Goal: Transaction & Acquisition: Purchase product/service

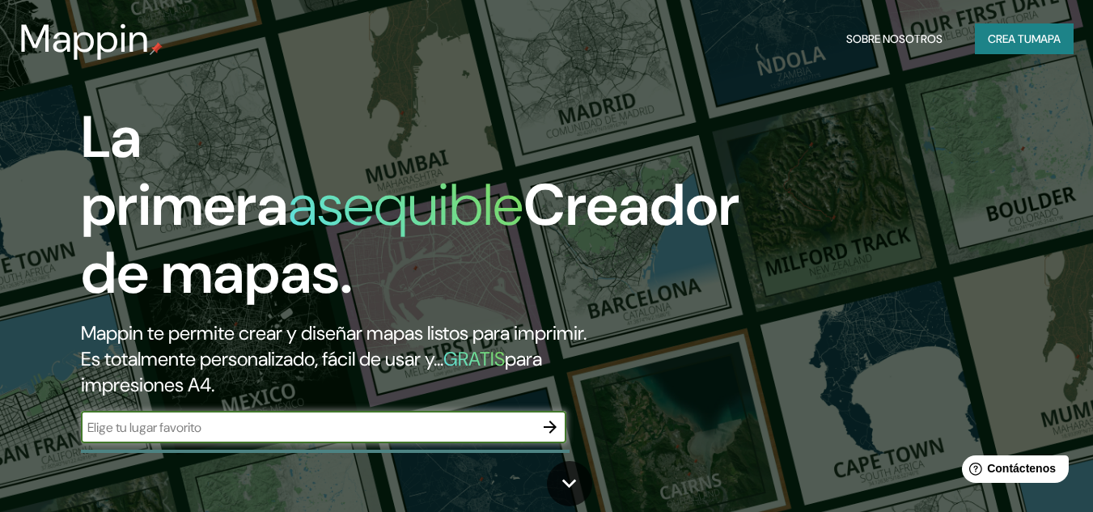
click at [223, 435] on input "text" at bounding box center [307, 427] width 453 height 19
type input "villa avila camacho puebla"
click at [548, 432] on icon "button" at bounding box center [549, 426] width 19 height 19
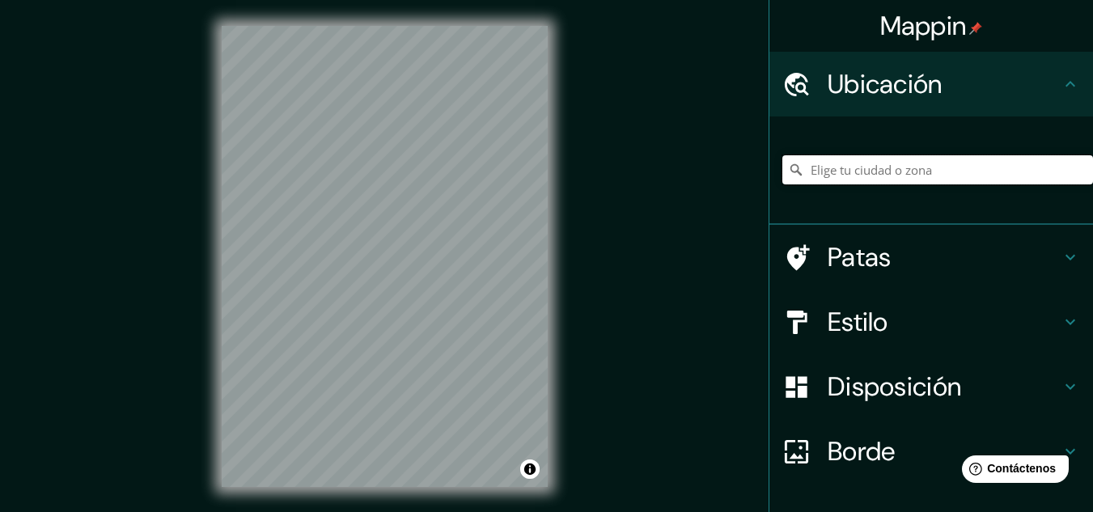
click at [833, 169] on input "Elige tu ciudad o zona" at bounding box center [937, 169] width 311 height 29
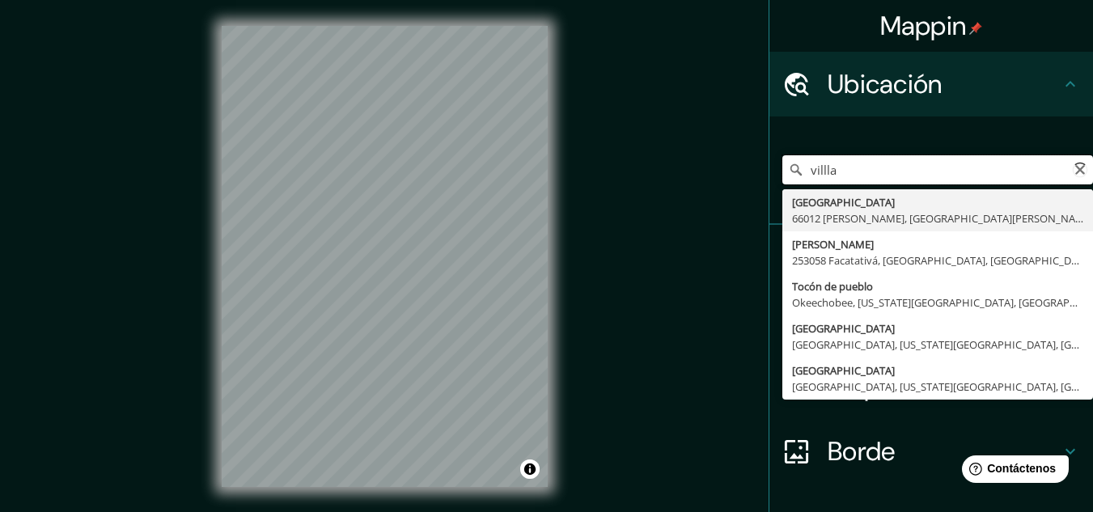
type input "villla a"
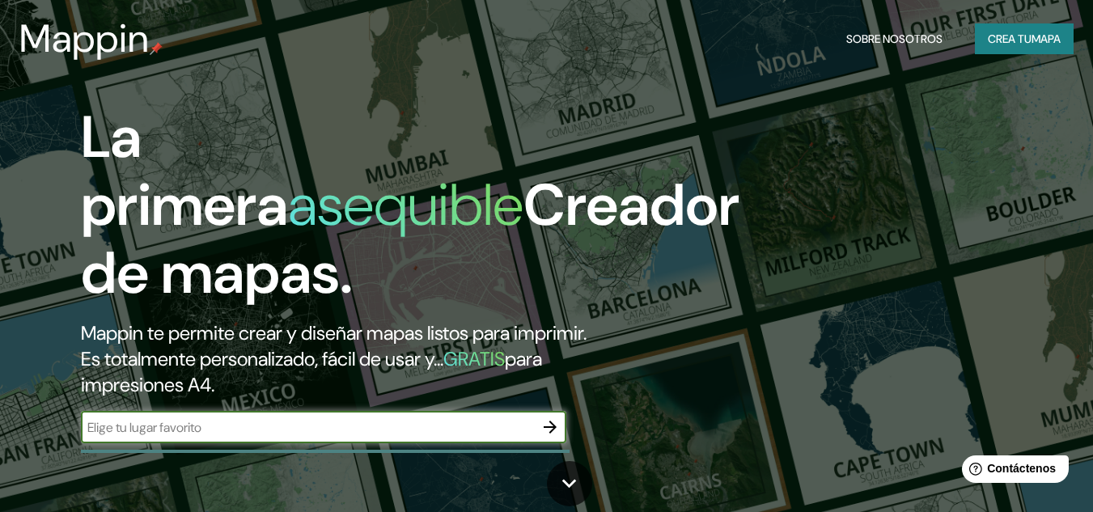
click at [242, 424] on input "text" at bounding box center [307, 427] width 453 height 19
type input "Mexico"
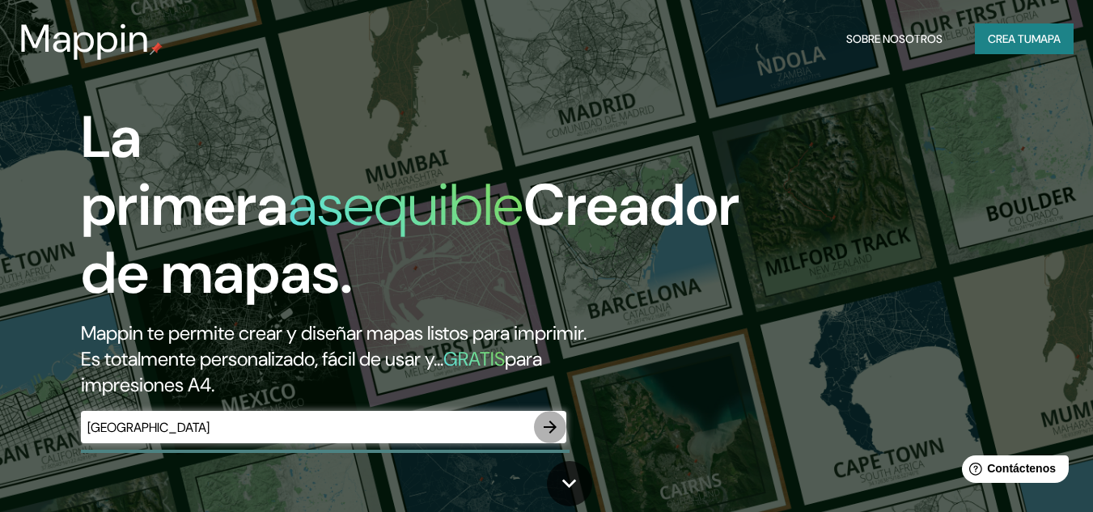
click at [548, 435] on icon "button" at bounding box center [549, 426] width 19 height 19
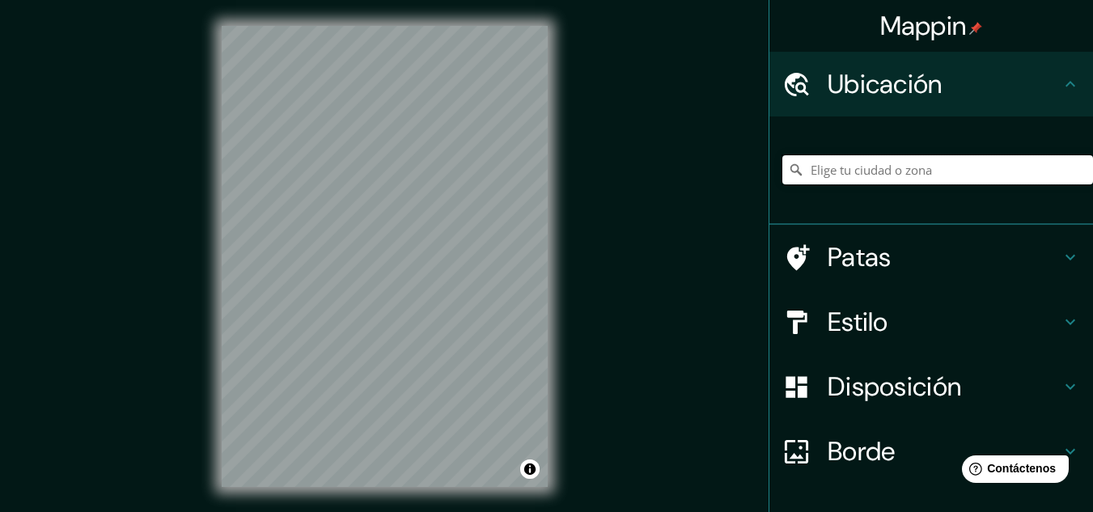
click at [835, 179] on input "Elige tu ciudad o zona" at bounding box center [937, 169] width 311 height 29
click at [840, 168] on input "Elige tu ciudad o zona" at bounding box center [937, 169] width 311 height 29
click at [819, 171] on input "Elige tu ciudad o zona" at bounding box center [937, 169] width 311 height 29
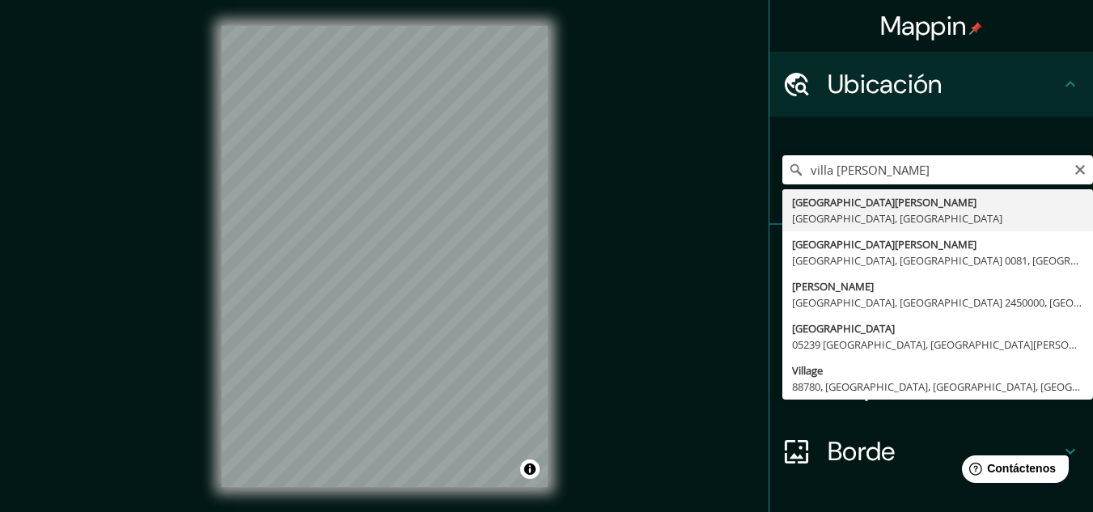
type input "[GEOGRAPHIC_DATA][PERSON_NAME], [GEOGRAPHIC_DATA], [GEOGRAPHIC_DATA]"
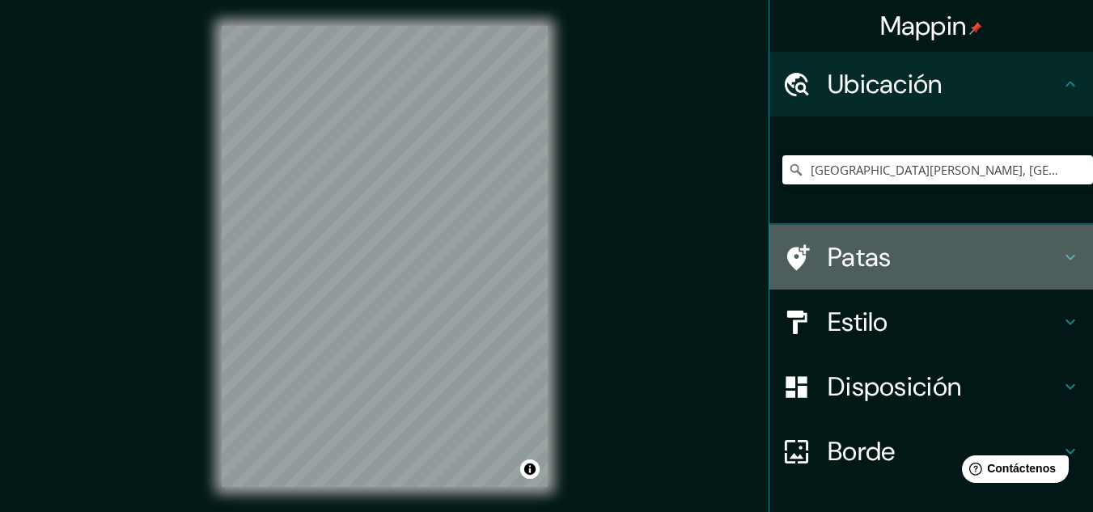
click at [884, 234] on div "Patas" at bounding box center [931, 257] width 324 height 65
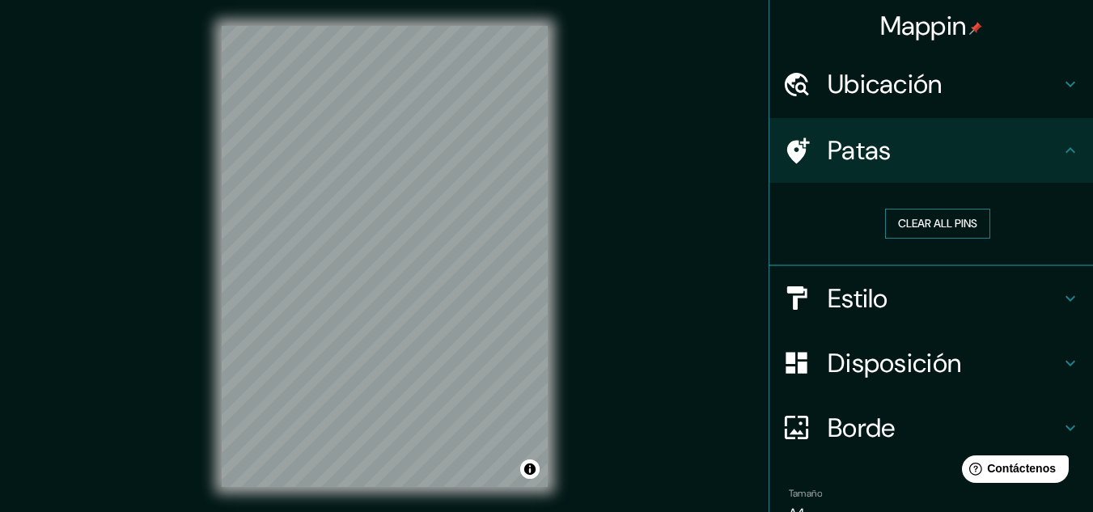
click at [933, 222] on button "Clear all pins" at bounding box center [937, 224] width 105 height 30
click at [1061, 295] on icon at bounding box center [1070, 298] width 19 height 19
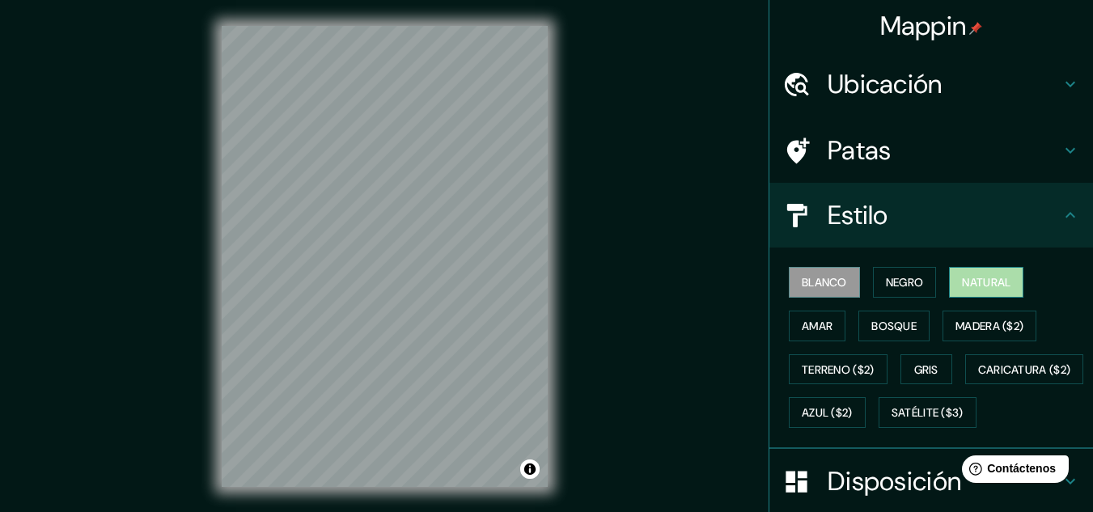
click at [952, 286] on button "Natural" at bounding box center [986, 282] width 74 height 31
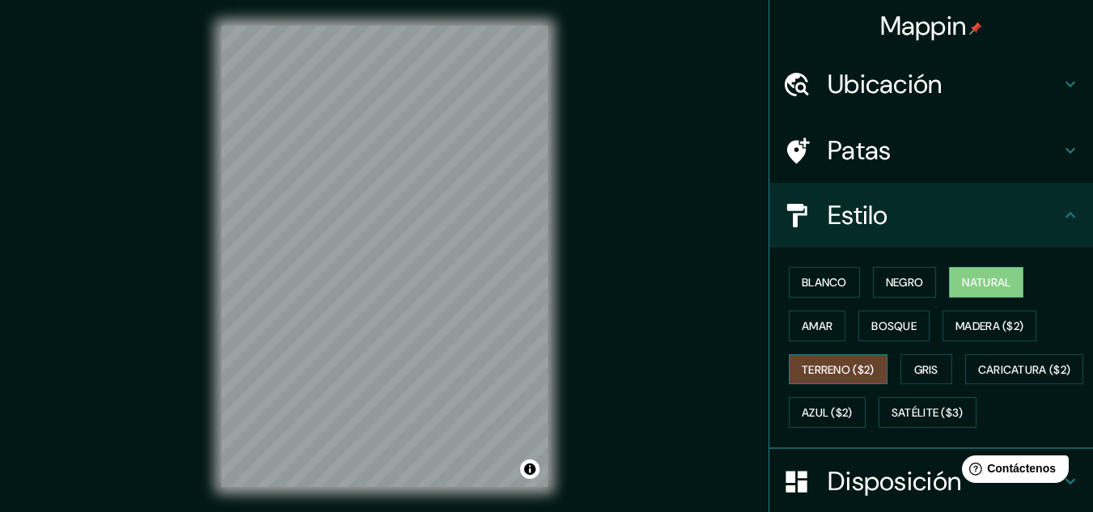
click at [858, 366] on font "Terreno ($2)" at bounding box center [838, 369] width 73 height 15
click at [877, 337] on button "Bosque" at bounding box center [893, 326] width 71 height 31
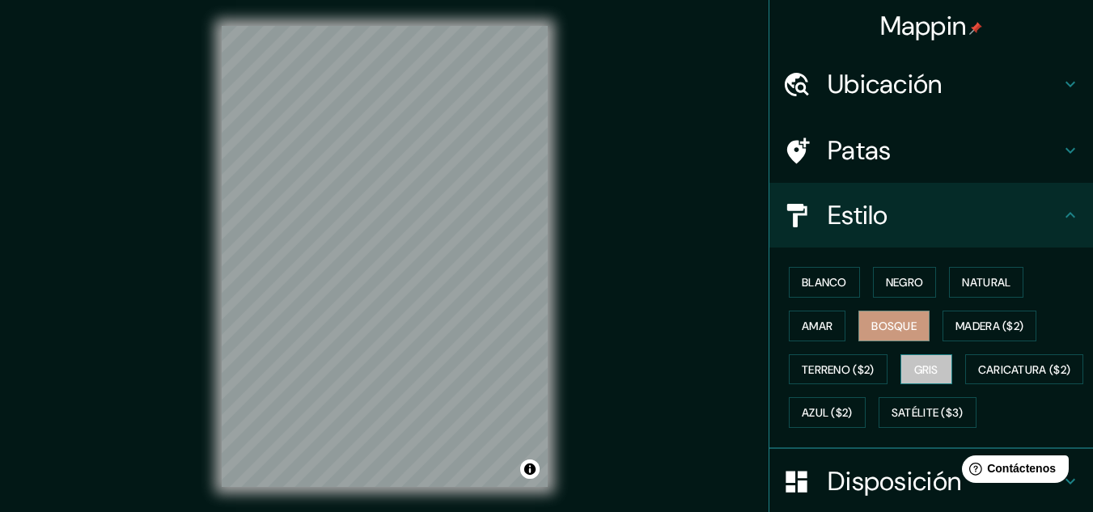
click at [922, 367] on font "Gris" at bounding box center [926, 369] width 24 height 15
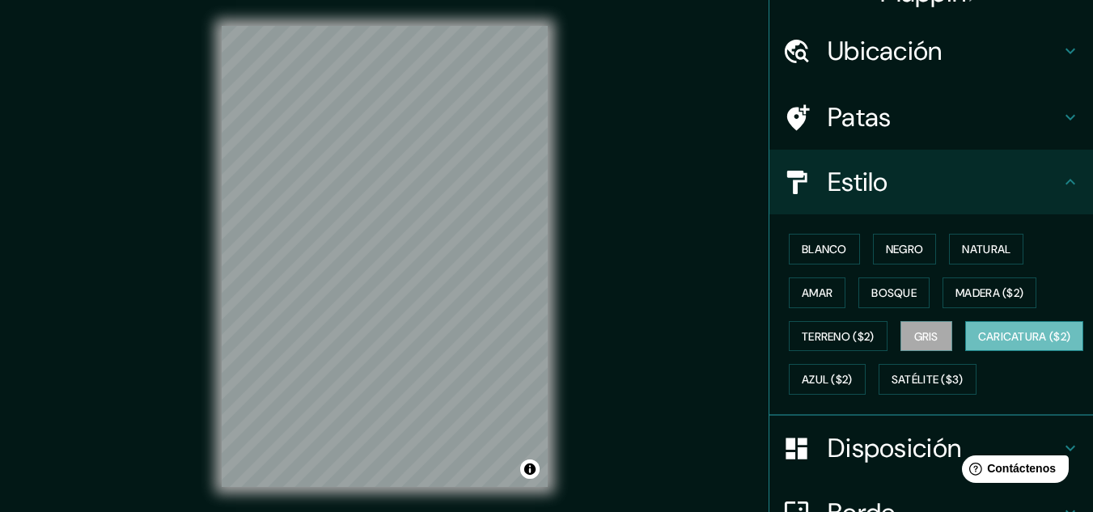
scroll to position [81, 0]
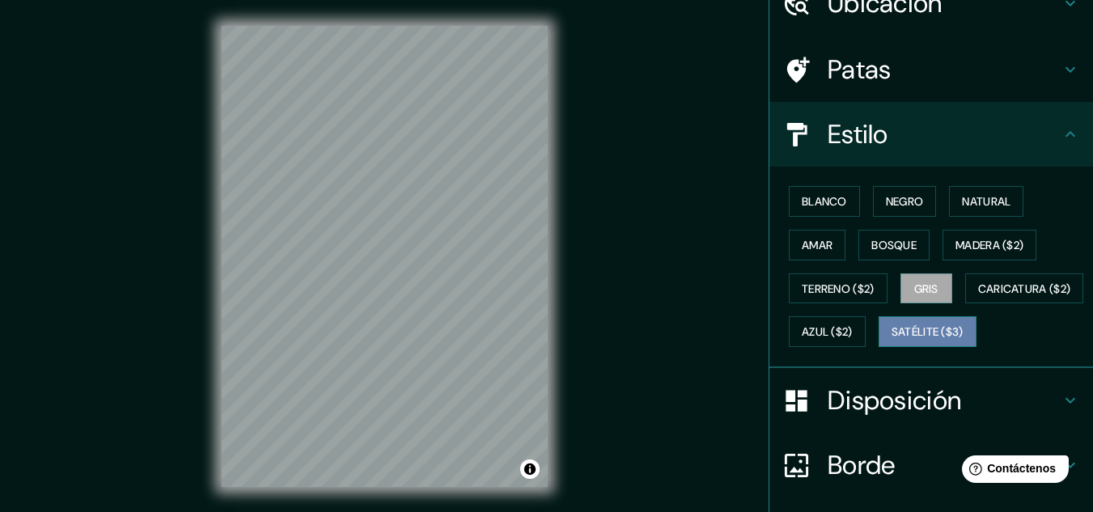
click at [891, 340] on font "Satélite ($3)" at bounding box center [927, 332] width 72 height 15
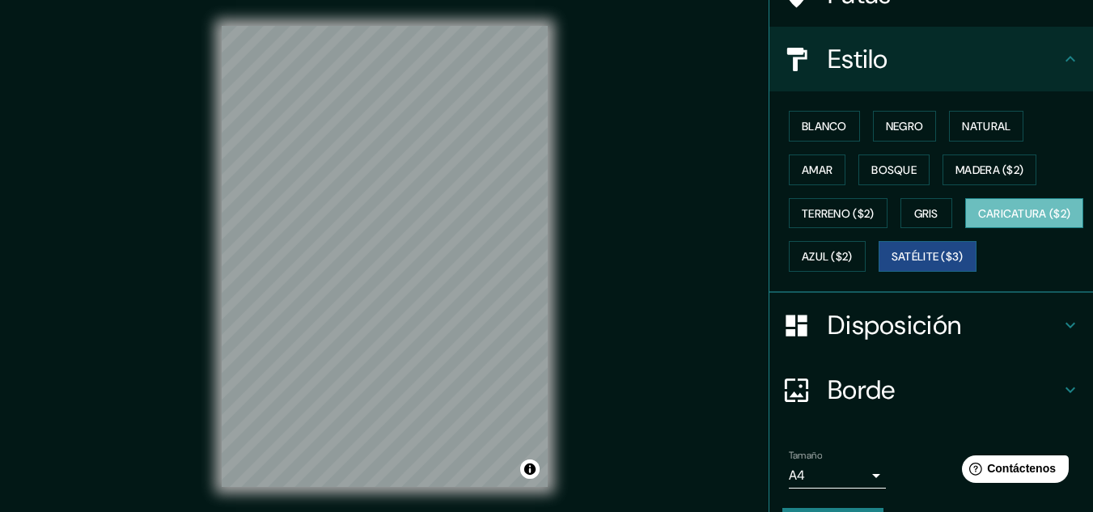
scroll to position [243, 0]
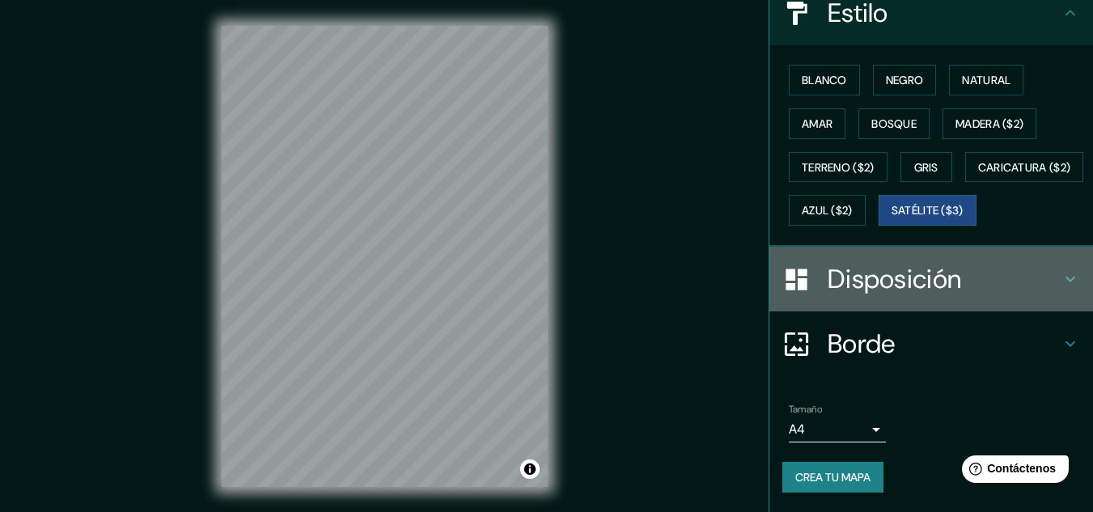
click at [930, 290] on font "Disposición" at bounding box center [894, 279] width 133 height 34
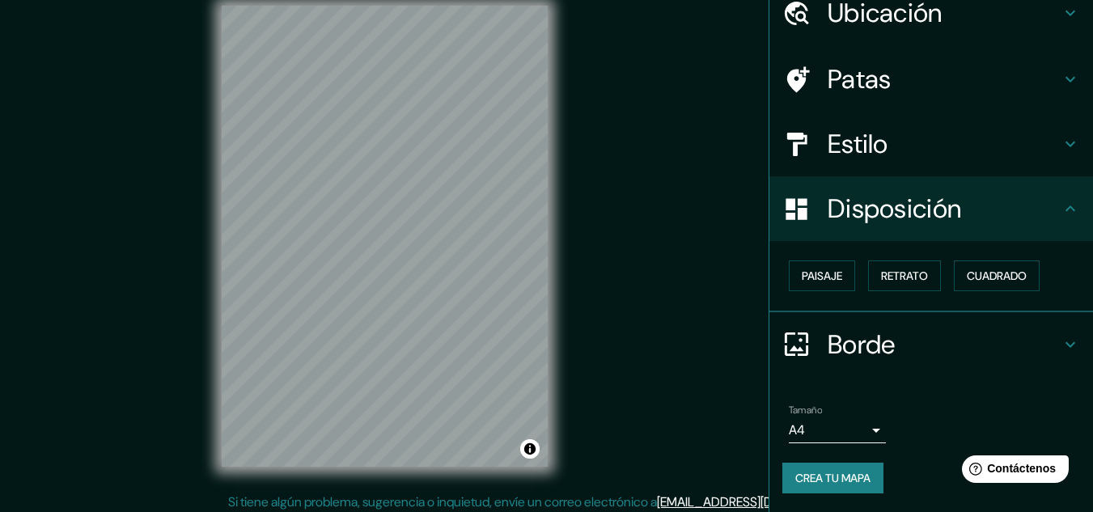
scroll to position [27, 0]
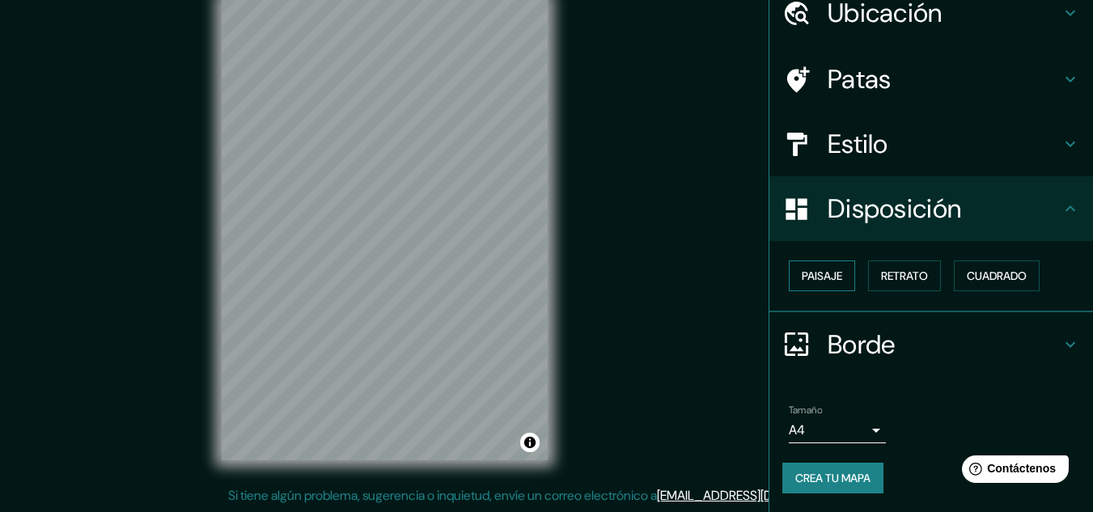
click at [802, 273] on font "Paisaje" at bounding box center [822, 276] width 40 height 15
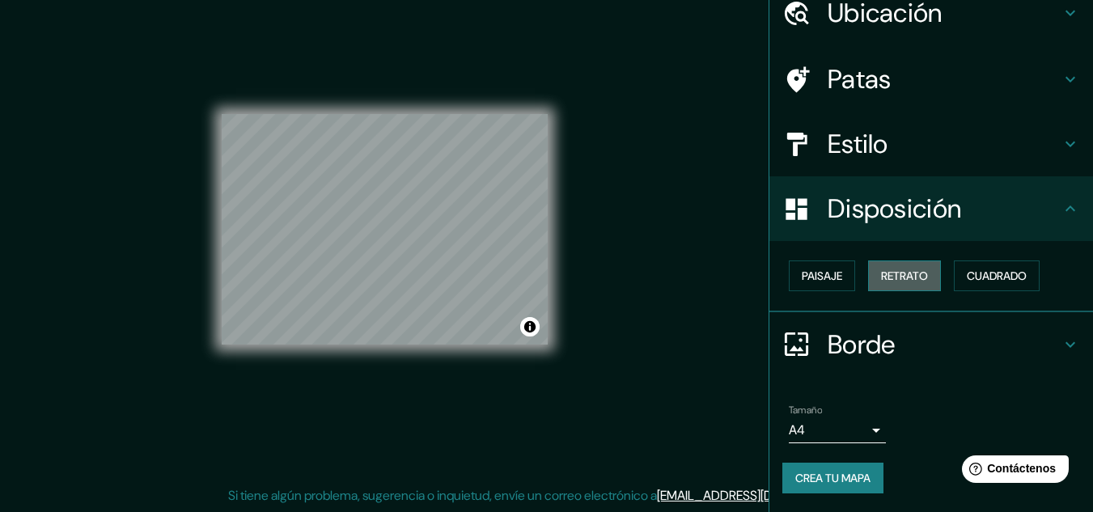
click at [896, 277] on font "Retrato" at bounding box center [904, 276] width 47 height 15
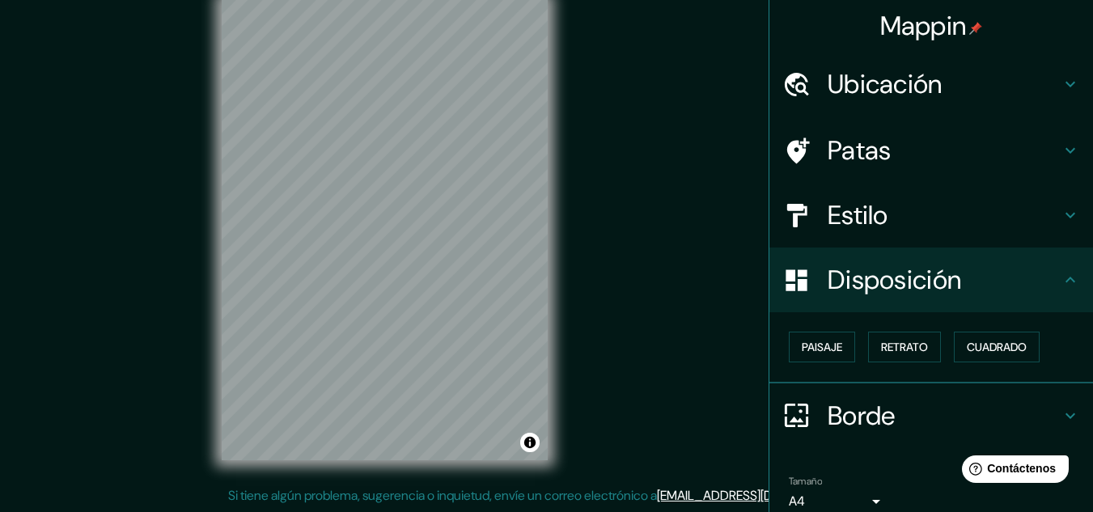
scroll to position [0, 0]
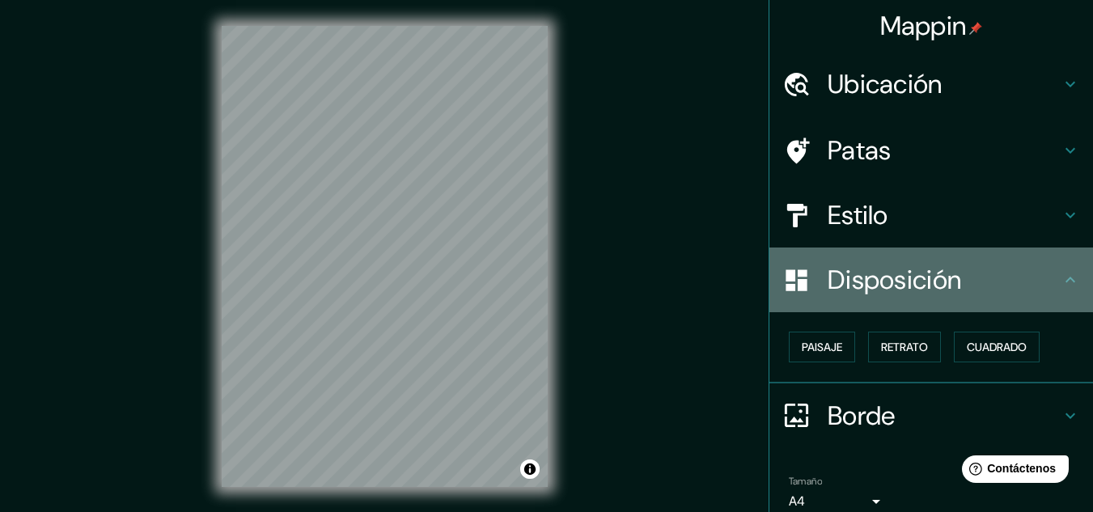
click at [886, 286] on font "Disposición" at bounding box center [894, 280] width 133 height 34
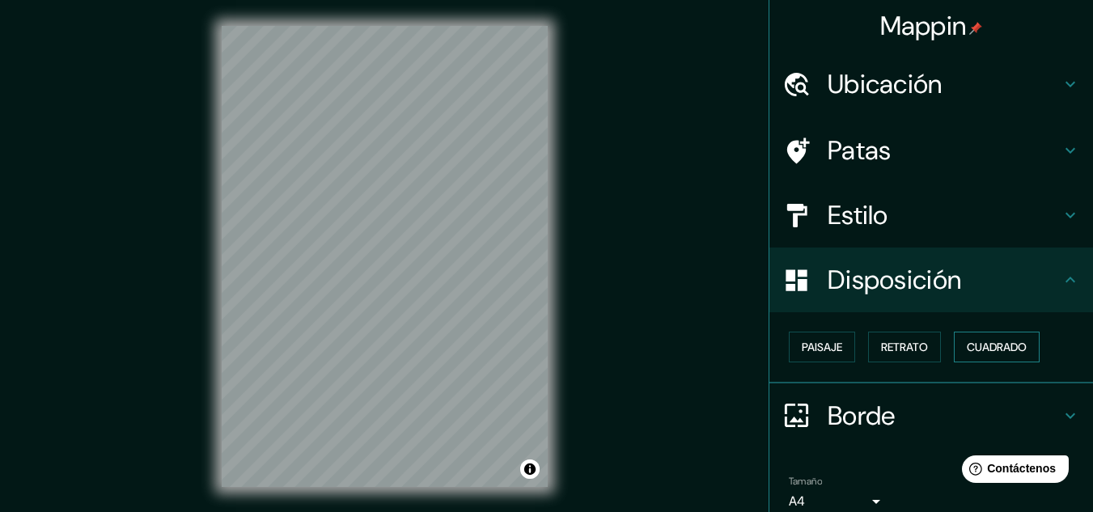
click at [1001, 343] on font "Cuadrado" at bounding box center [997, 347] width 60 height 15
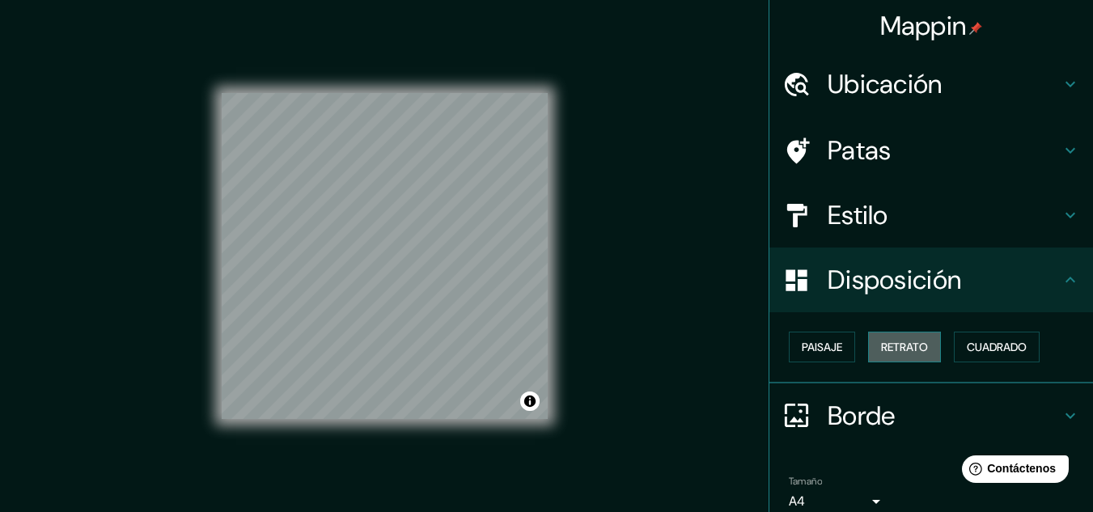
click at [869, 357] on button "Retrato" at bounding box center [904, 347] width 73 height 31
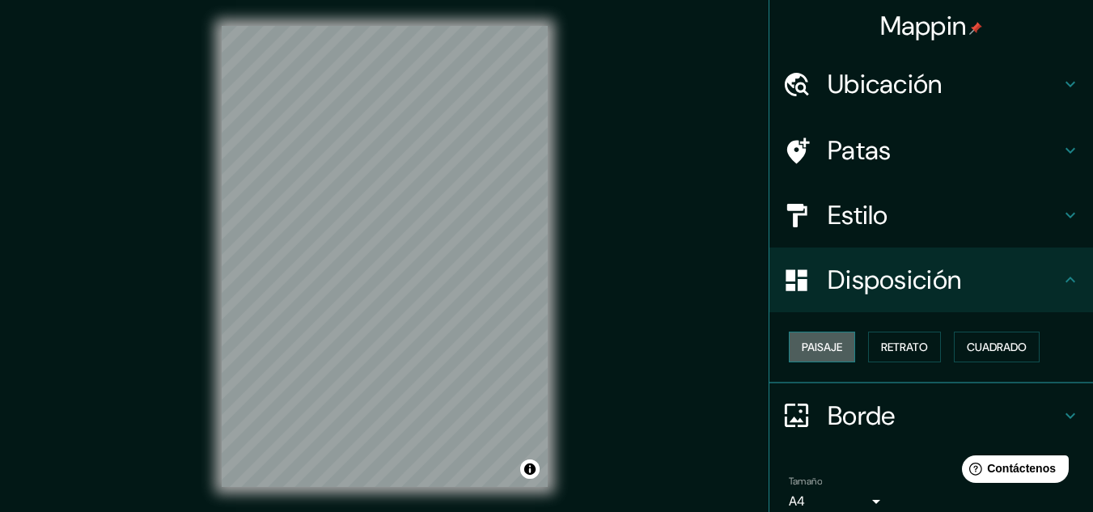
click at [807, 357] on font "Paisaje" at bounding box center [822, 347] width 40 height 21
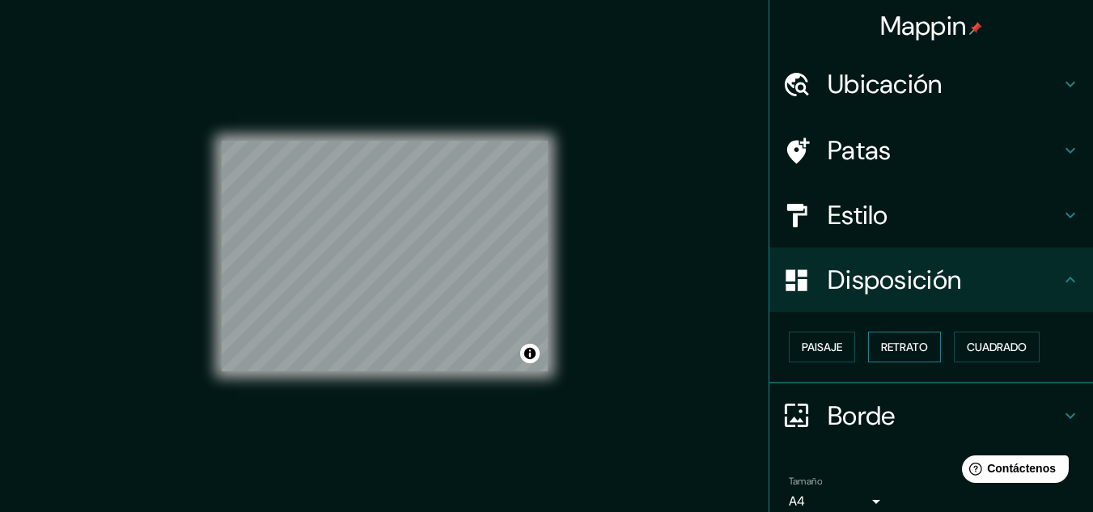
click at [881, 333] on button "Retrato" at bounding box center [904, 347] width 73 height 31
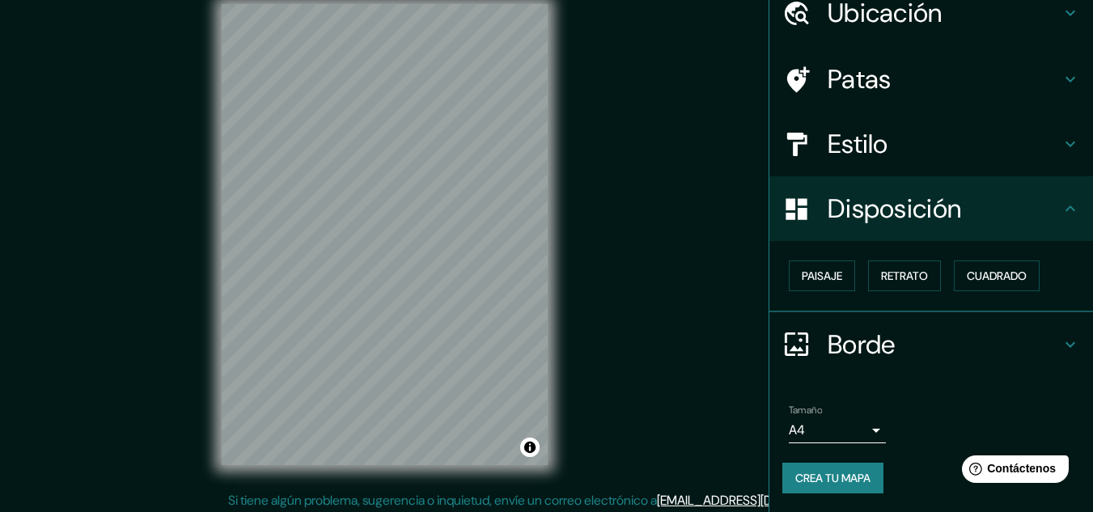
scroll to position [27, 0]
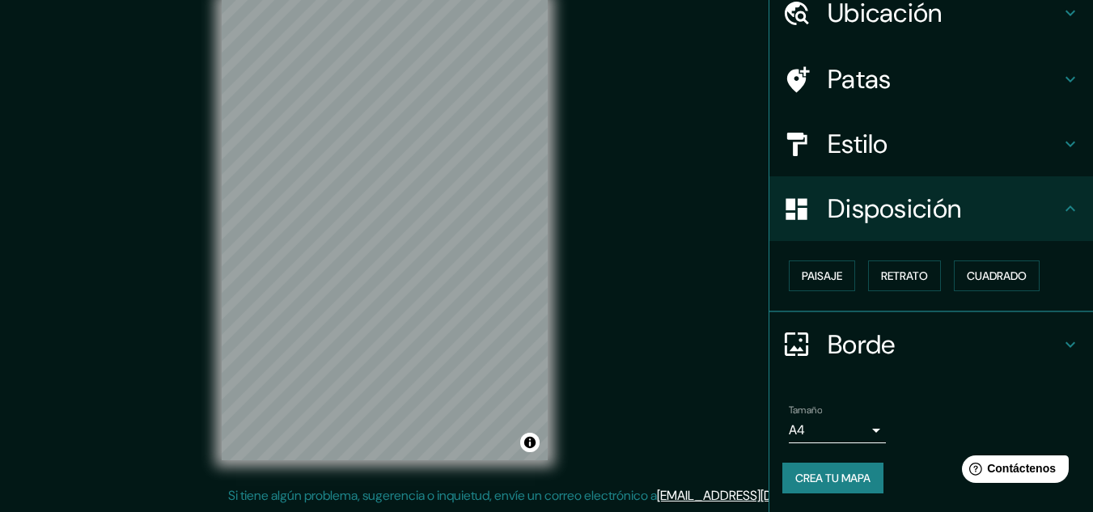
click at [862, 427] on body "Mappin Ubicación Villa Ávila Camacho, Puebla, México Patas Estilo Disposición P…" at bounding box center [546, 229] width 1093 height 512
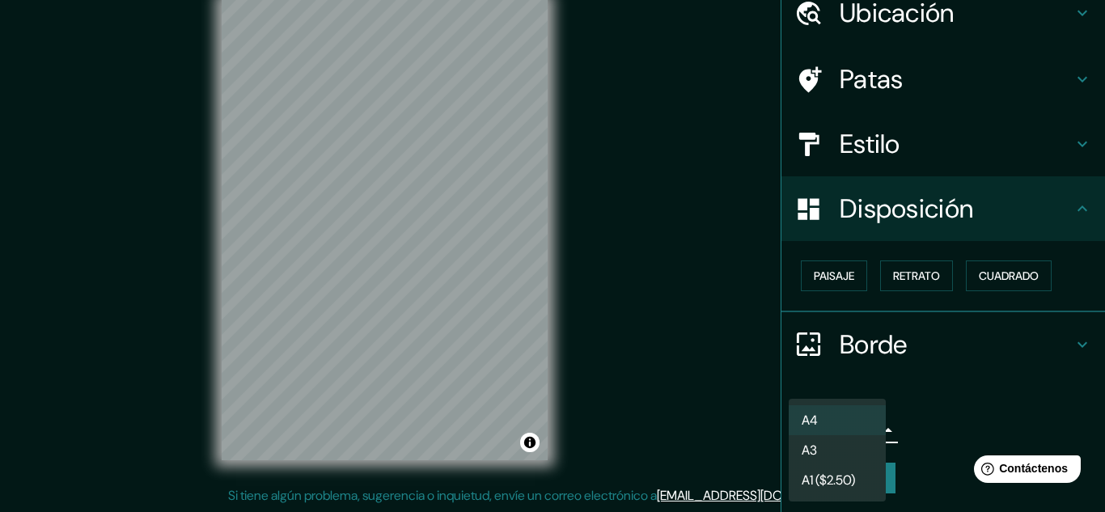
click at [853, 424] on li "A4" at bounding box center [837, 420] width 97 height 30
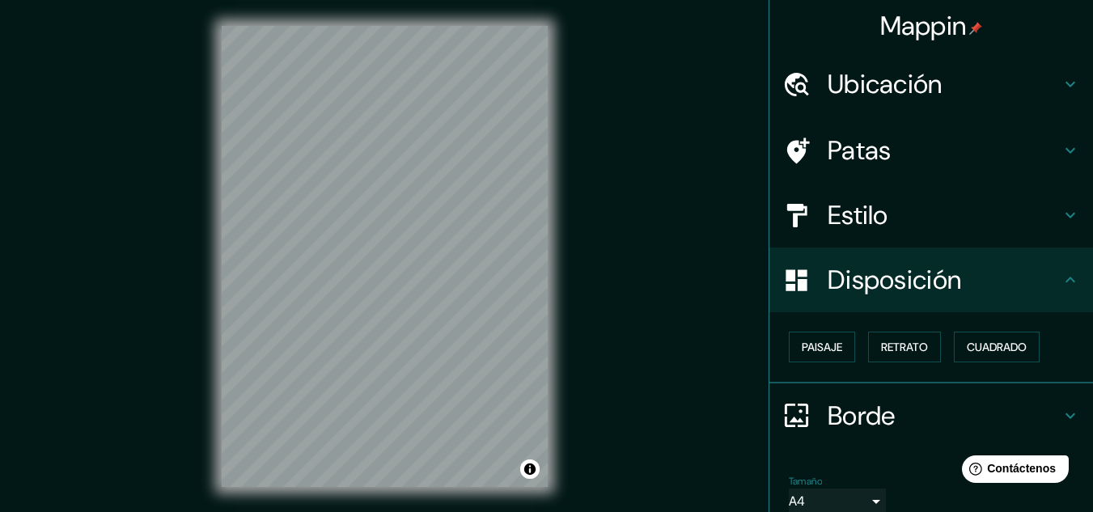
scroll to position [71, 0]
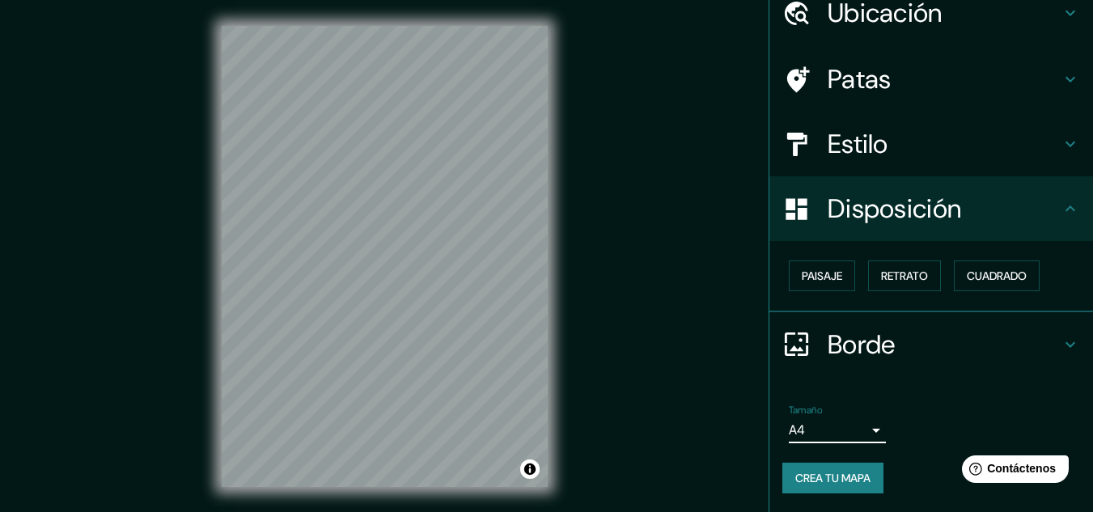
click at [832, 476] on font "Crea tu mapa" at bounding box center [832, 478] width 75 height 15
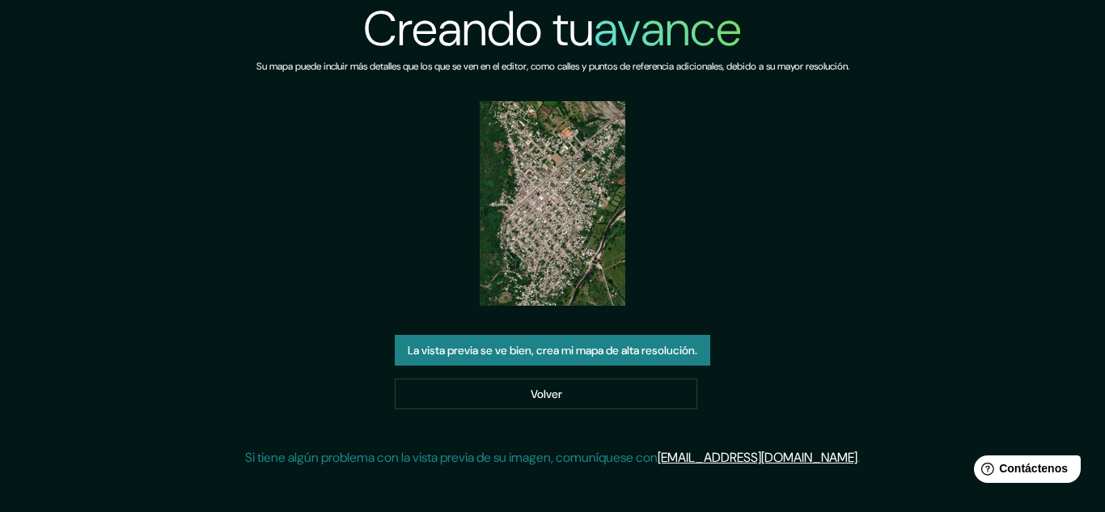
click at [583, 338] on button "La vista previa se ve bien, crea mi mapa de alta resolución." at bounding box center [552, 350] width 315 height 31
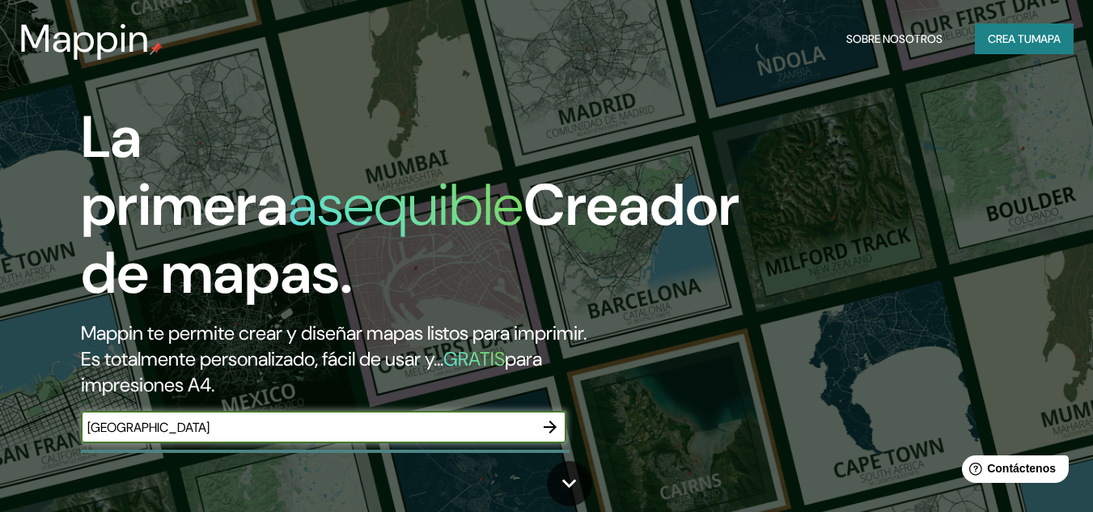
type input "[GEOGRAPHIC_DATA]"
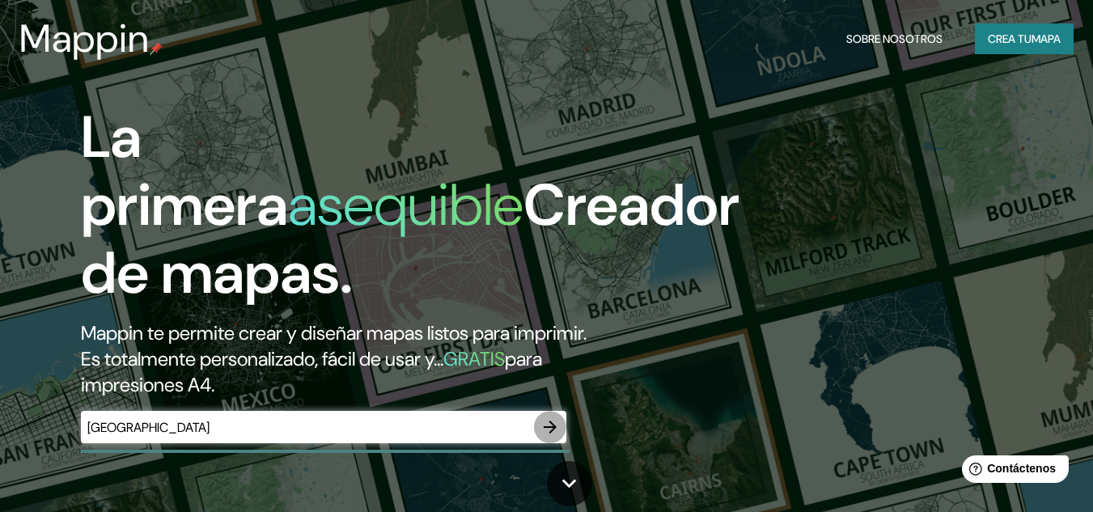
click at [553, 430] on icon "button" at bounding box center [549, 426] width 19 height 19
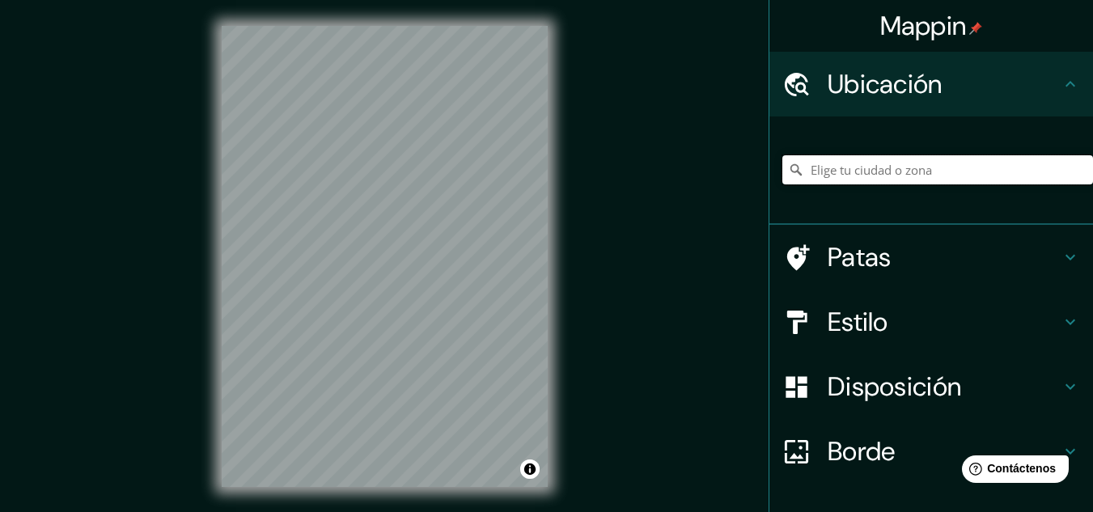
click at [870, 169] on input "Elige tu ciudad o zona" at bounding box center [937, 169] width 311 height 29
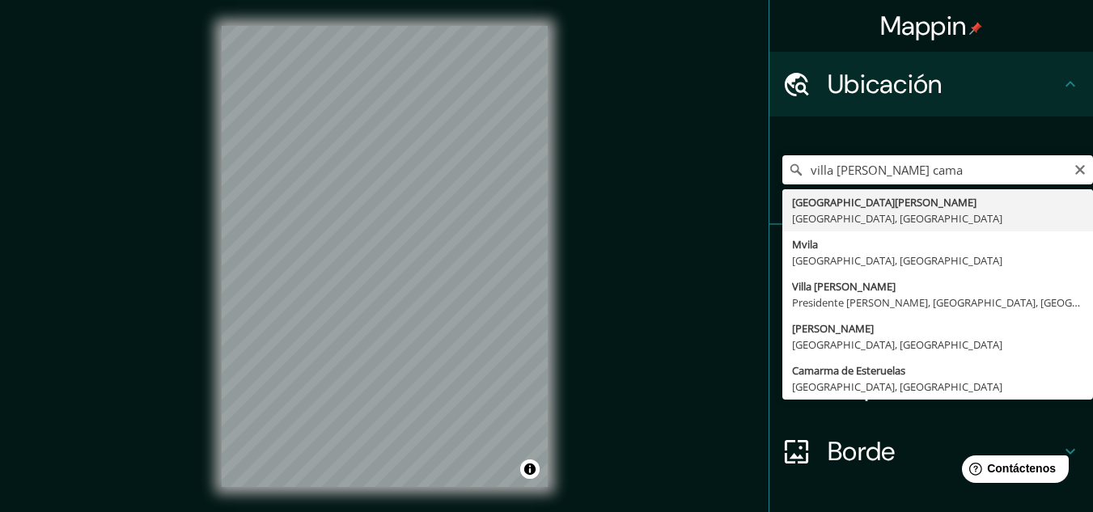
type input "[GEOGRAPHIC_DATA][PERSON_NAME], [GEOGRAPHIC_DATA], [GEOGRAPHIC_DATA]"
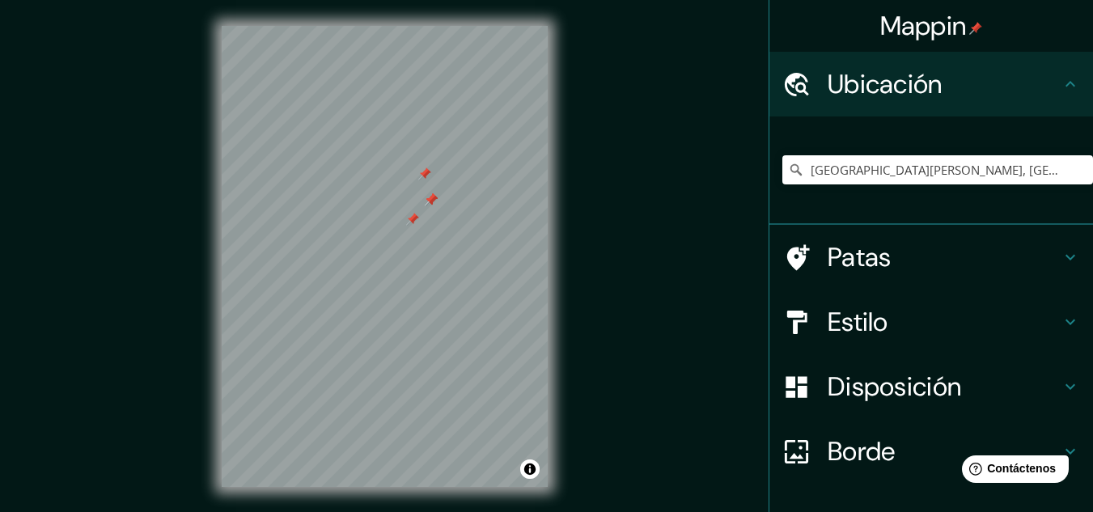
click at [416, 224] on div at bounding box center [412, 219] width 13 height 13
click at [434, 201] on div at bounding box center [431, 199] width 13 height 13
click at [428, 179] on div at bounding box center [424, 173] width 13 height 13
click at [428, 204] on div at bounding box center [431, 199] width 13 height 13
click at [430, 198] on div at bounding box center [431, 199] width 13 height 13
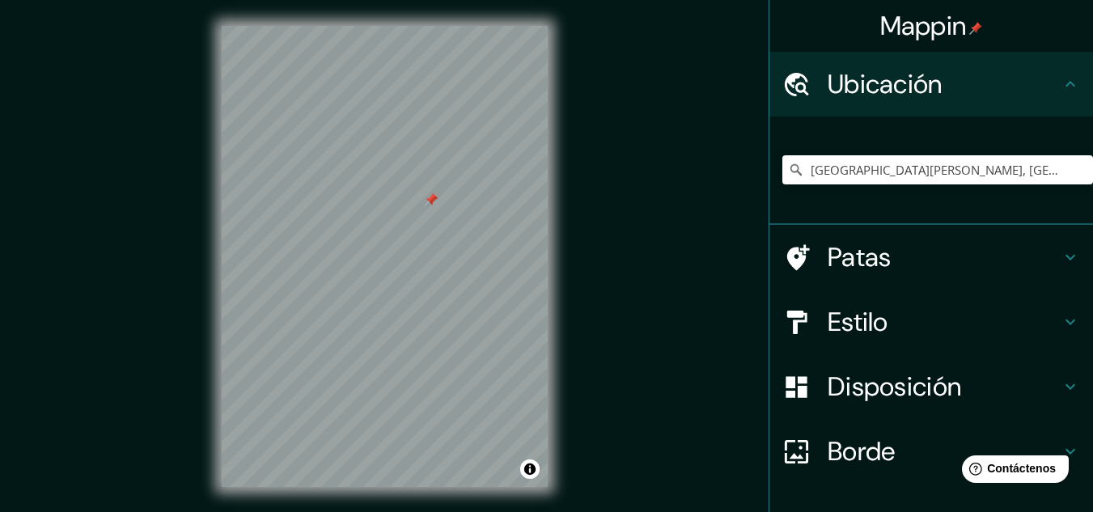
click at [430, 198] on div at bounding box center [431, 199] width 13 height 13
click at [427, 205] on div at bounding box center [431, 199] width 13 height 13
click at [880, 253] on h4 "Patas" at bounding box center [944, 257] width 233 height 32
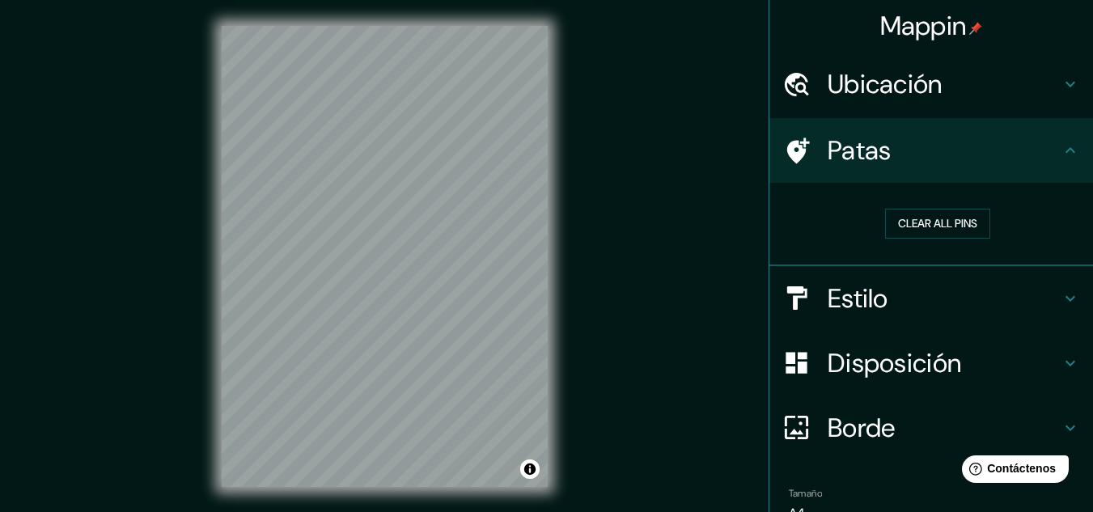
click at [883, 283] on div "Estilo" at bounding box center [931, 298] width 324 height 65
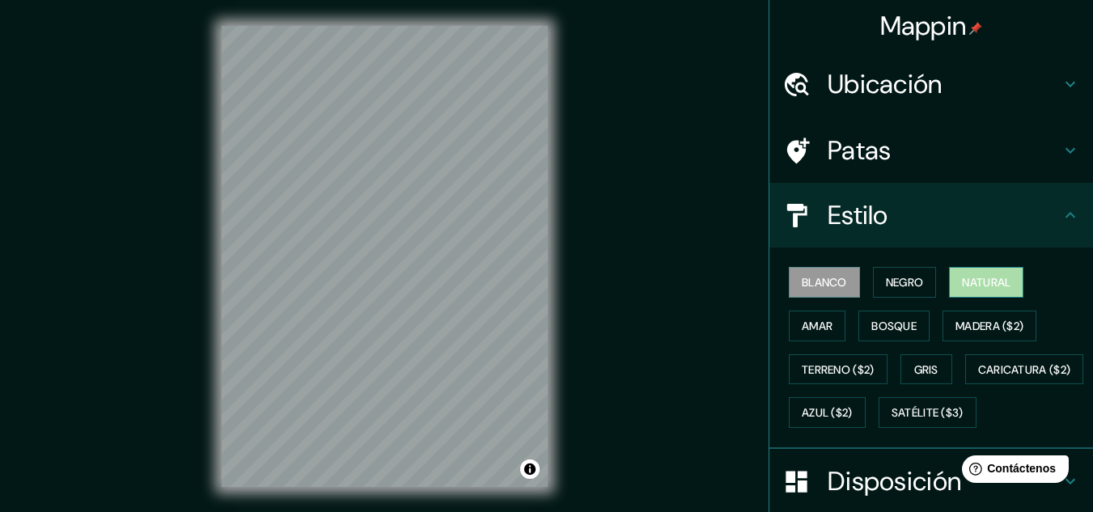
click at [983, 286] on font "Natural" at bounding box center [986, 282] width 49 height 15
click at [828, 286] on font "Blanco" at bounding box center [824, 282] width 45 height 15
click at [892, 284] on font "Negro" at bounding box center [905, 282] width 38 height 15
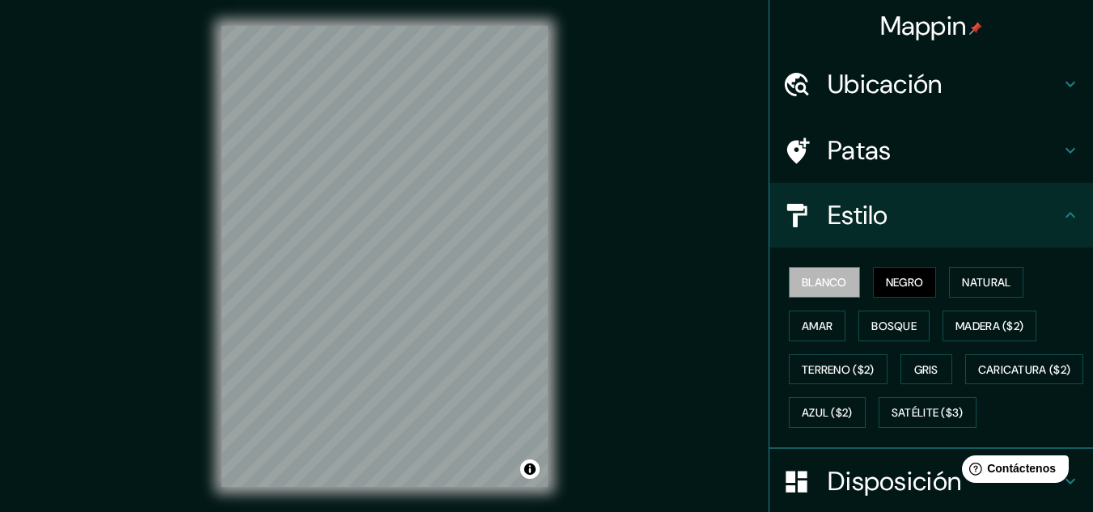
click at [819, 291] on font "Blanco" at bounding box center [824, 282] width 45 height 21
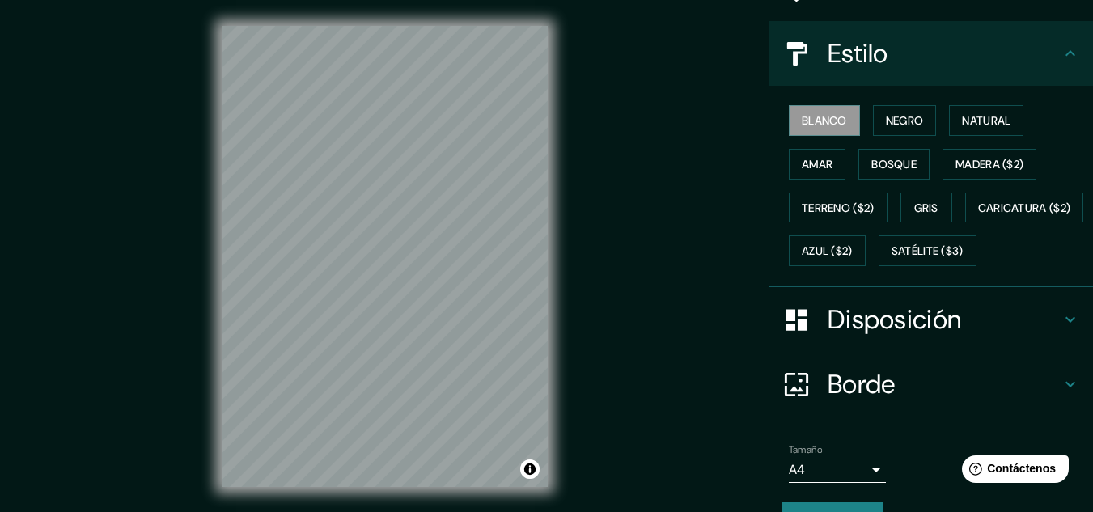
scroll to position [243, 0]
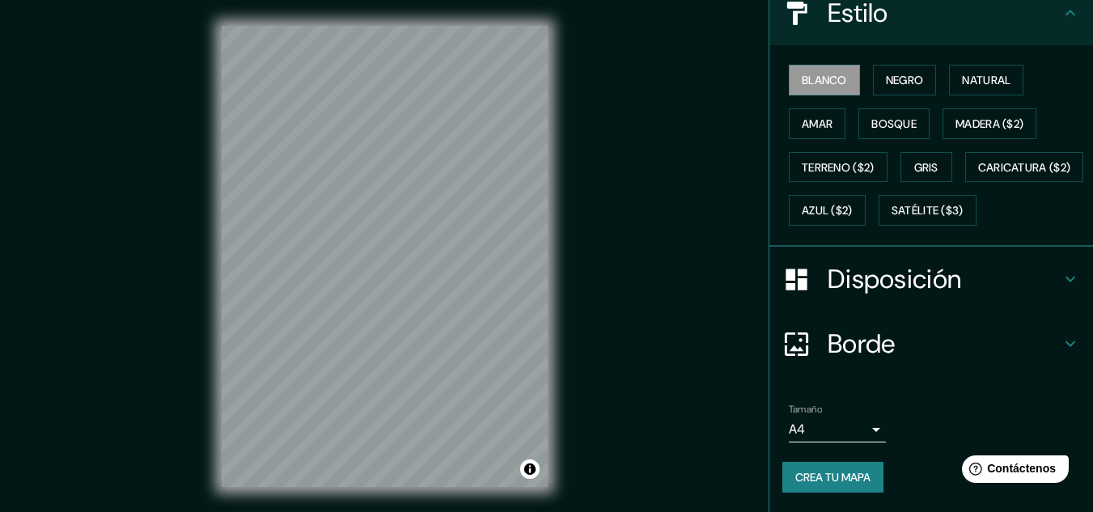
click at [924, 276] on font "Disposición" at bounding box center [894, 279] width 133 height 34
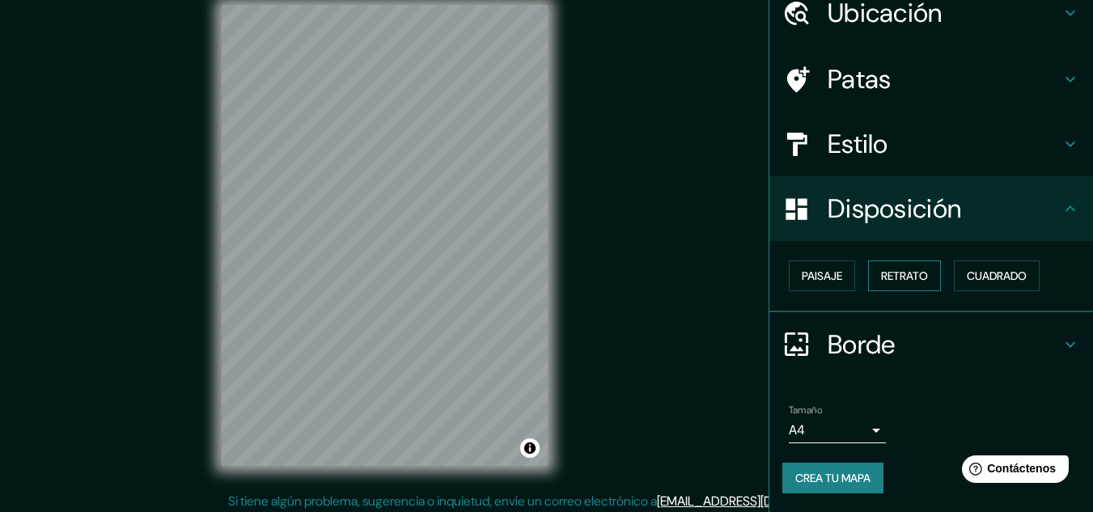
scroll to position [27, 0]
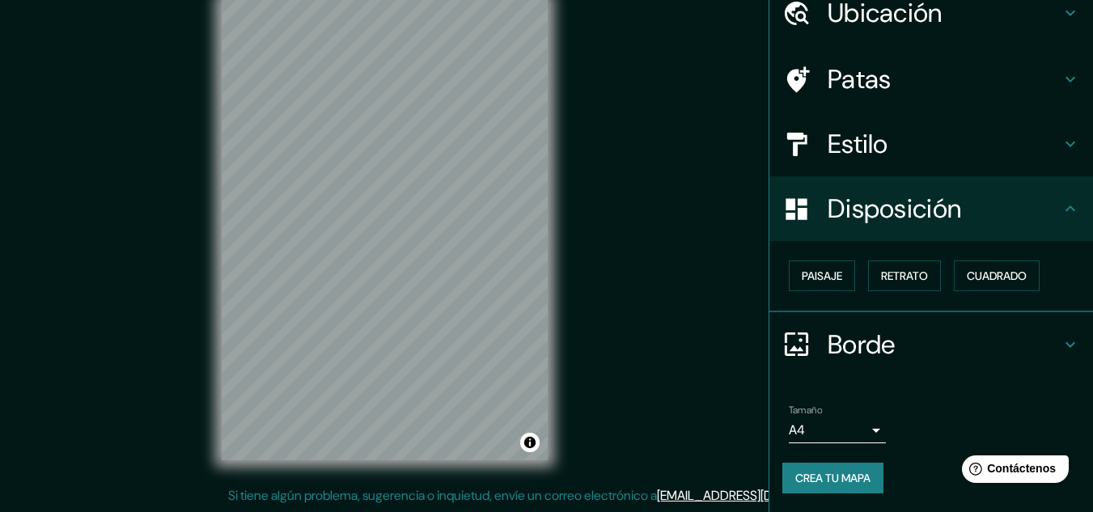
click at [880, 354] on font "Borde" at bounding box center [862, 345] width 68 height 34
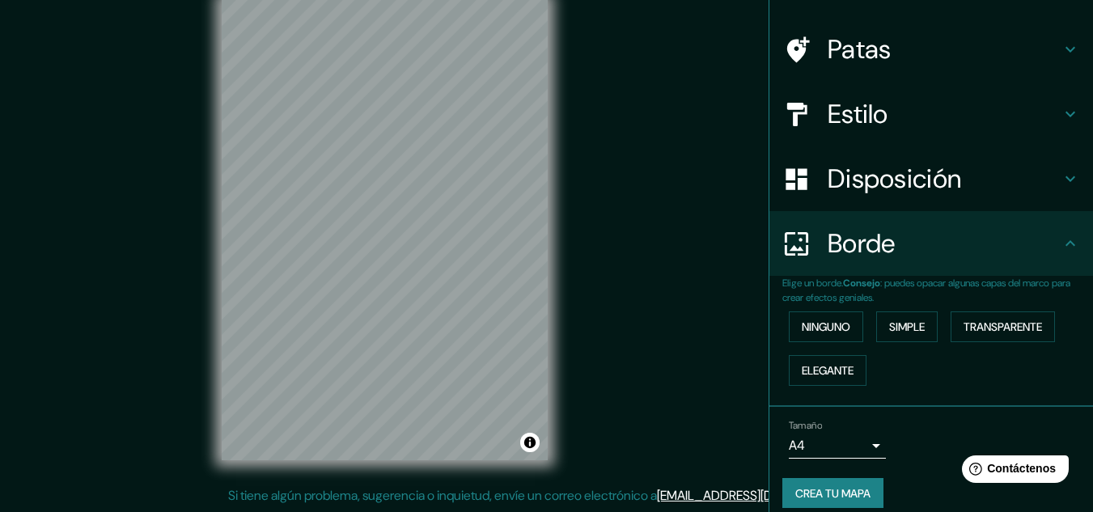
scroll to position [116, 0]
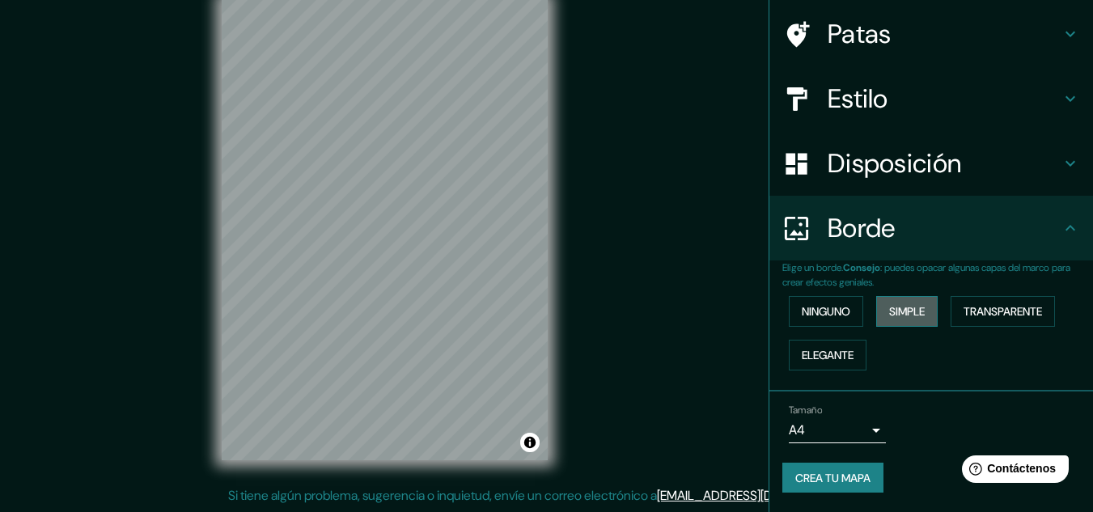
click at [889, 319] on font "Simple" at bounding box center [907, 311] width 36 height 15
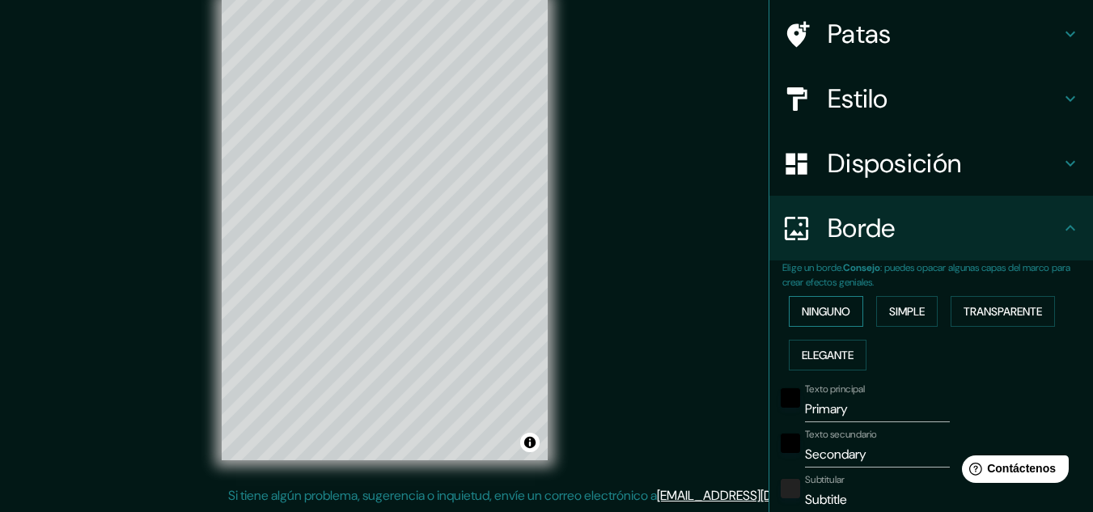
click at [824, 312] on font "Ninguno" at bounding box center [826, 311] width 49 height 15
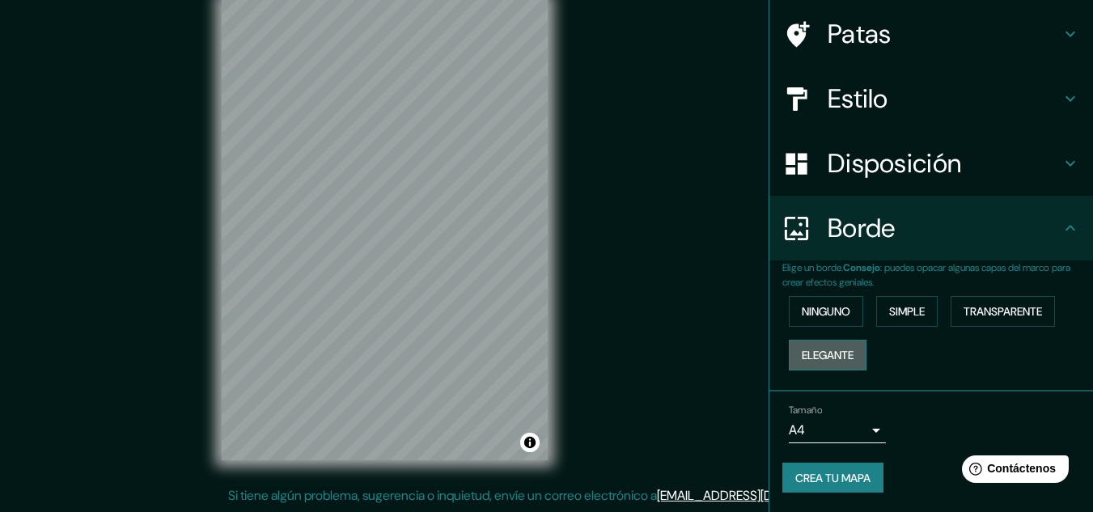
click at [817, 348] on font "Elegante" at bounding box center [828, 355] width 52 height 15
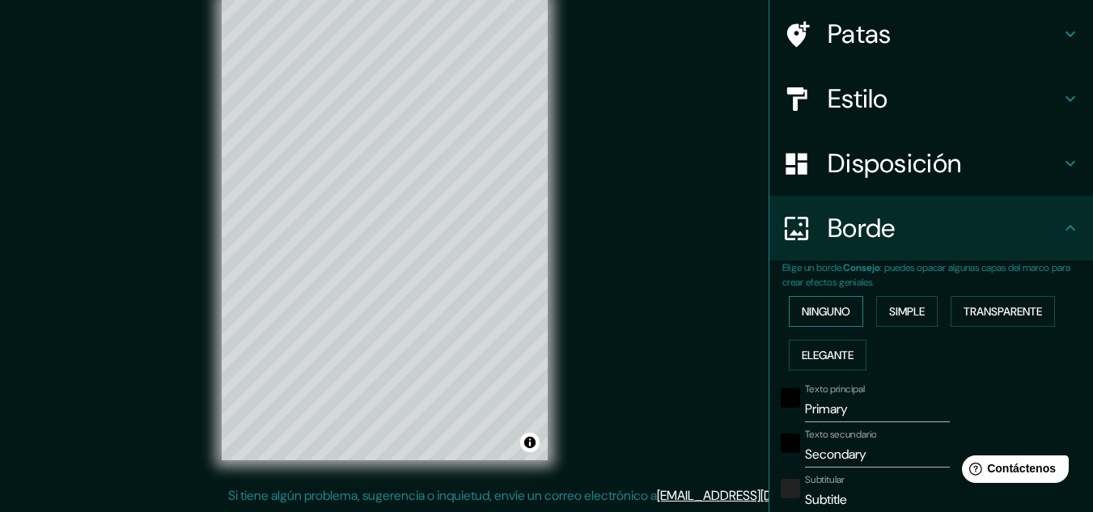
click at [802, 312] on font "Ninguno" at bounding box center [826, 311] width 49 height 15
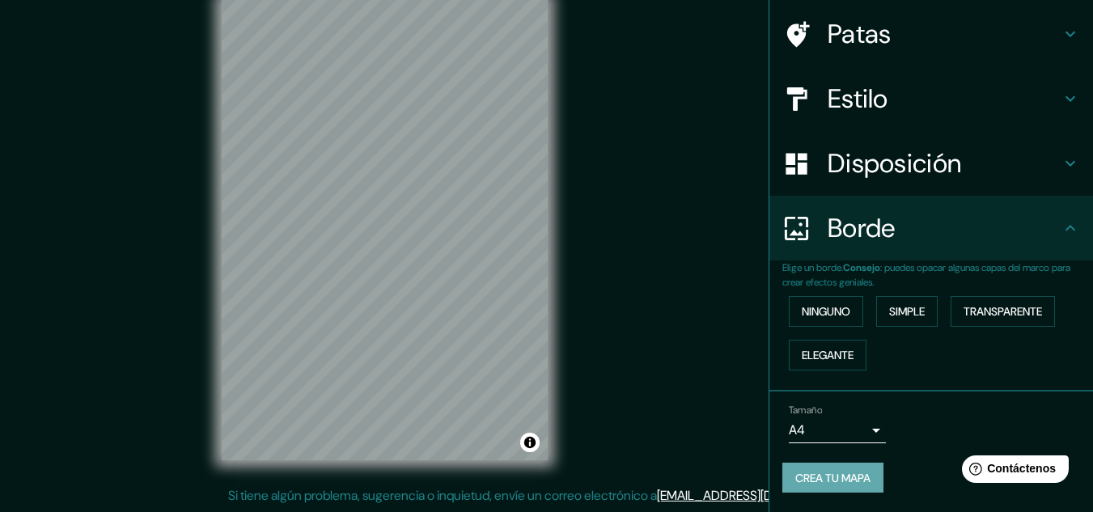
click at [813, 474] on font "Crea tu mapa" at bounding box center [832, 478] width 75 height 15
click at [863, 480] on button "Crea tu mapa" at bounding box center [832, 478] width 101 height 31
drag, startPoint x: 819, startPoint y: 487, endPoint x: 639, endPoint y: 87, distance: 438.1
click at [639, 87] on div "Mappin Ubicación Villa Ávila Camacho, Puebla, México Patas Estilo Disposición B…" at bounding box center [546, 242] width 1093 height 539
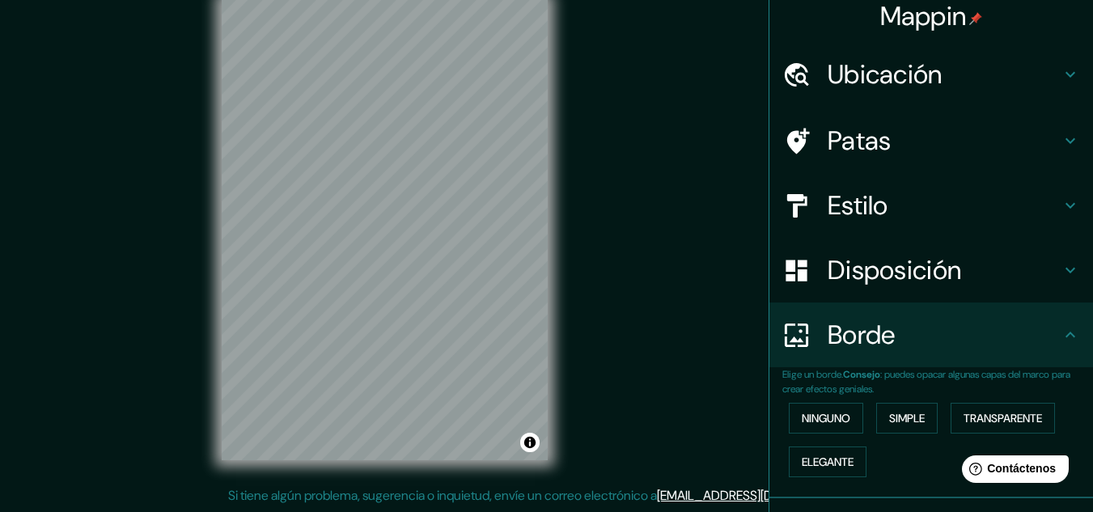
scroll to position [0, 0]
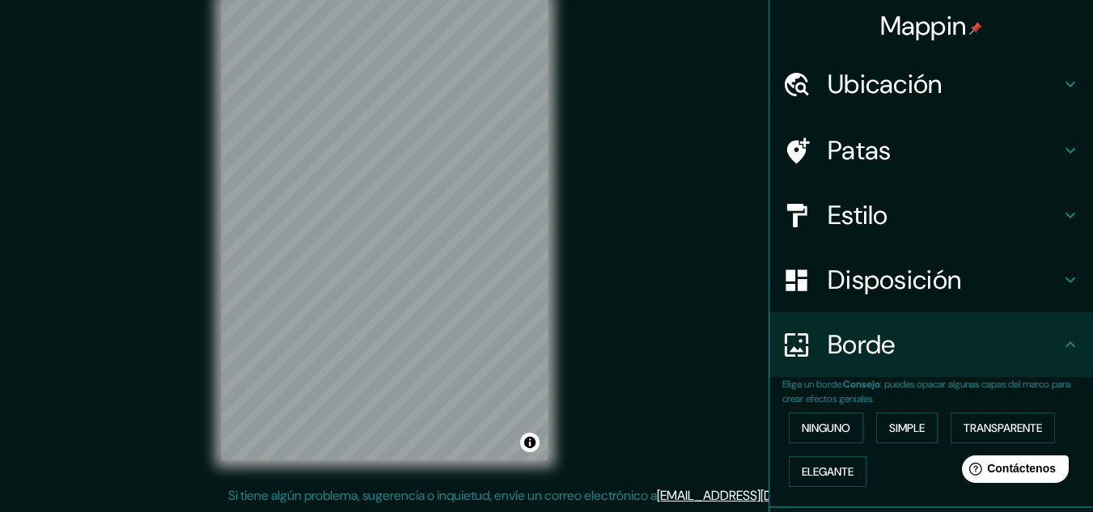
click at [885, 91] on font "Ubicación" at bounding box center [885, 84] width 115 height 34
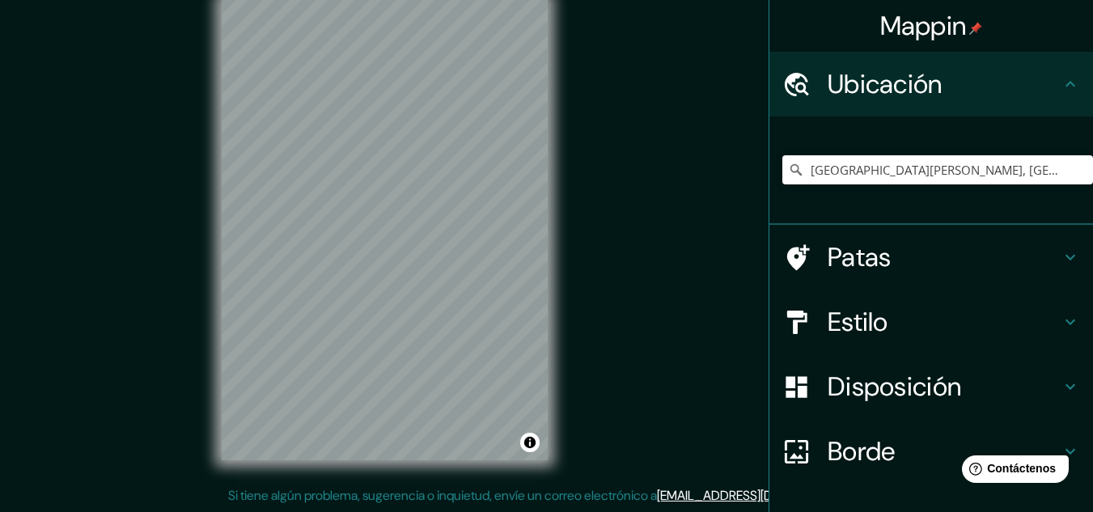
click at [835, 248] on font "Patas" at bounding box center [860, 257] width 64 height 34
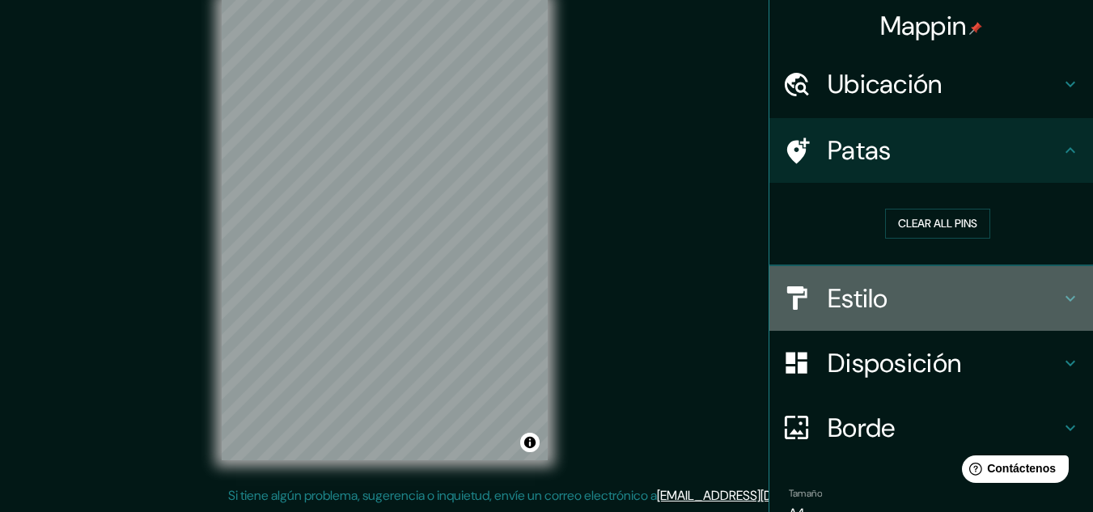
click at [870, 303] on font "Estilo" at bounding box center [858, 299] width 61 height 34
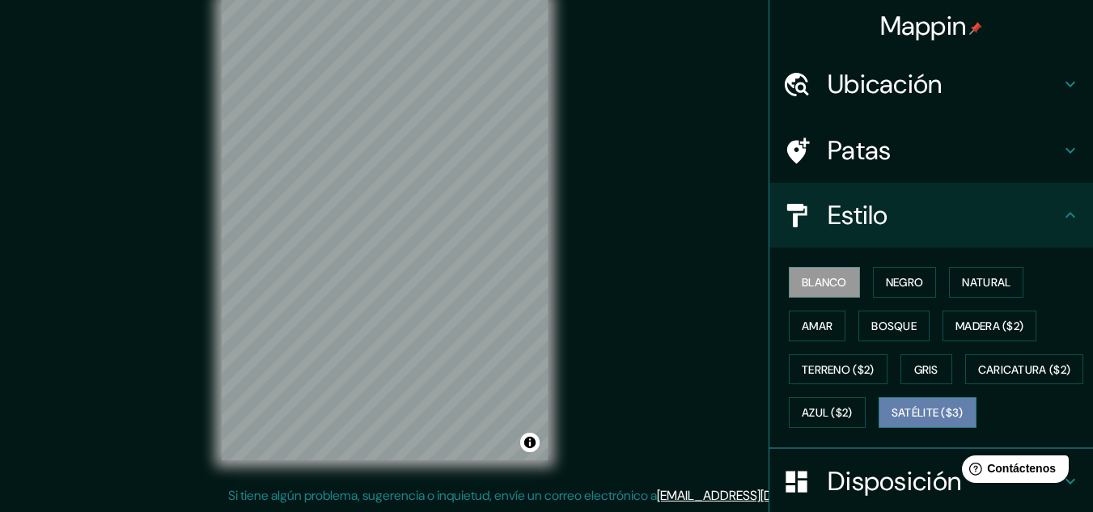
click at [879, 428] on button "Satélite ($3)" at bounding box center [928, 412] width 98 height 31
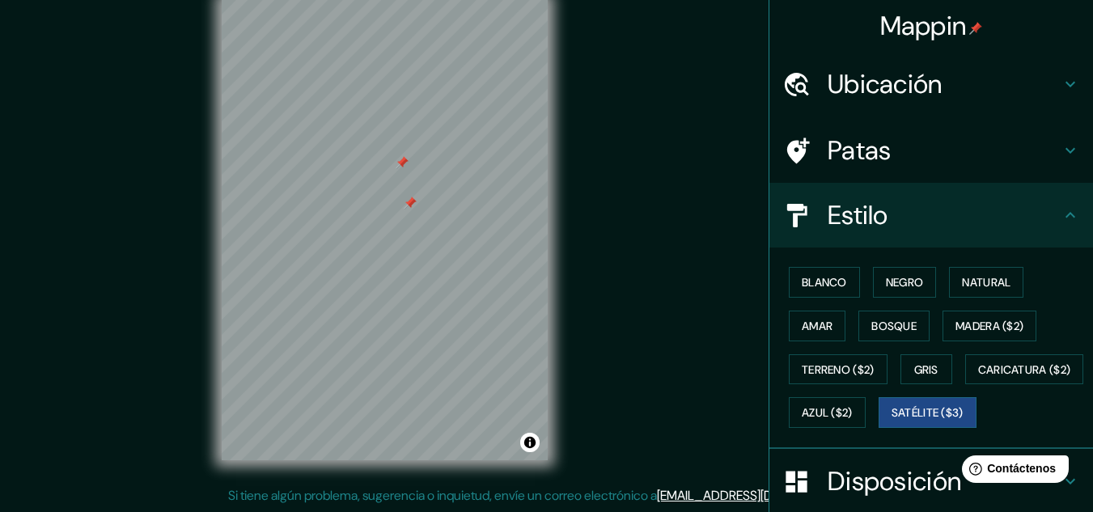
click at [403, 165] on div at bounding box center [402, 162] width 13 height 13
click at [413, 204] on div at bounding box center [410, 203] width 13 height 13
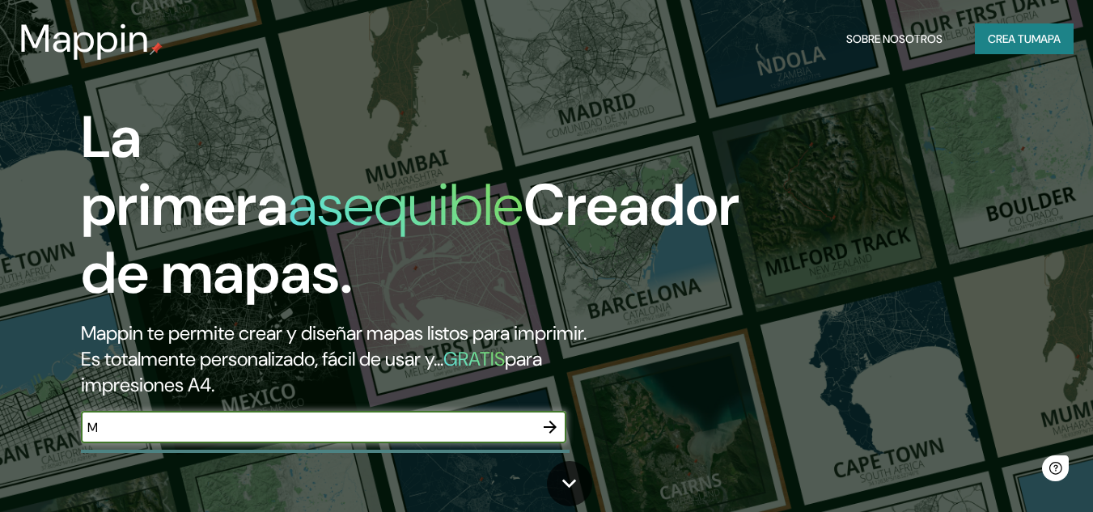
type input "M"
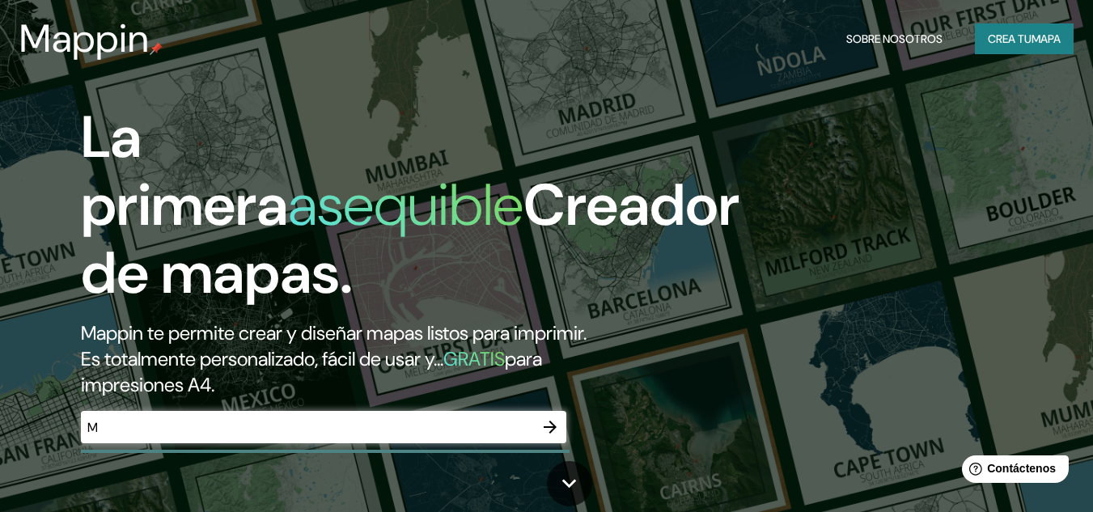
click at [395, 437] on div "M ​" at bounding box center [323, 427] width 485 height 32
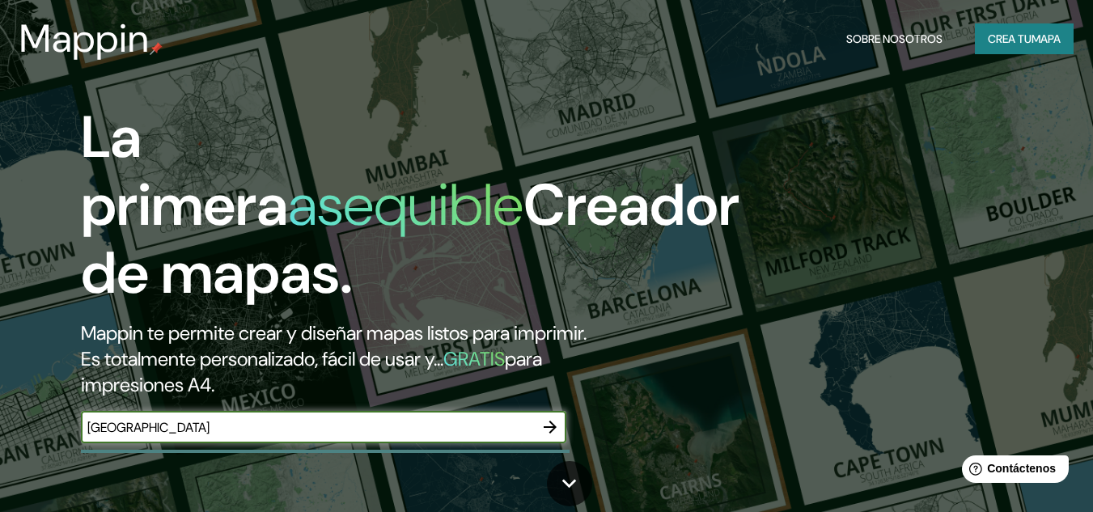
type input "[GEOGRAPHIC_DATA]"
click at [831, 167] on div "La primera asequible Creador de mapas. Mappin te permite crear y diseñar mapas …" at bounding box center [546, 256] width 1093 height 512
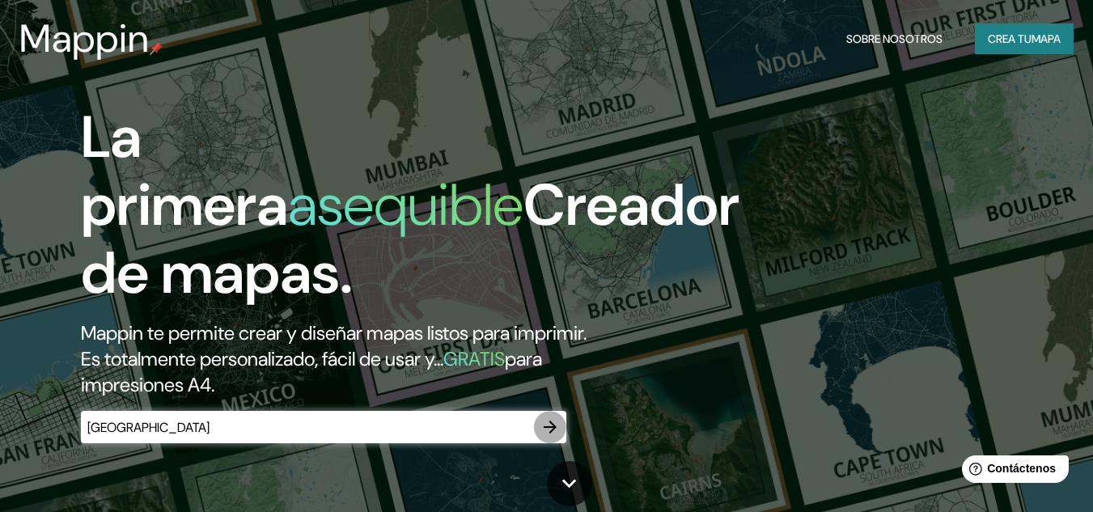
click at [549, 434] on icon "button" at bounding box center [549, 426] width 19 height 19
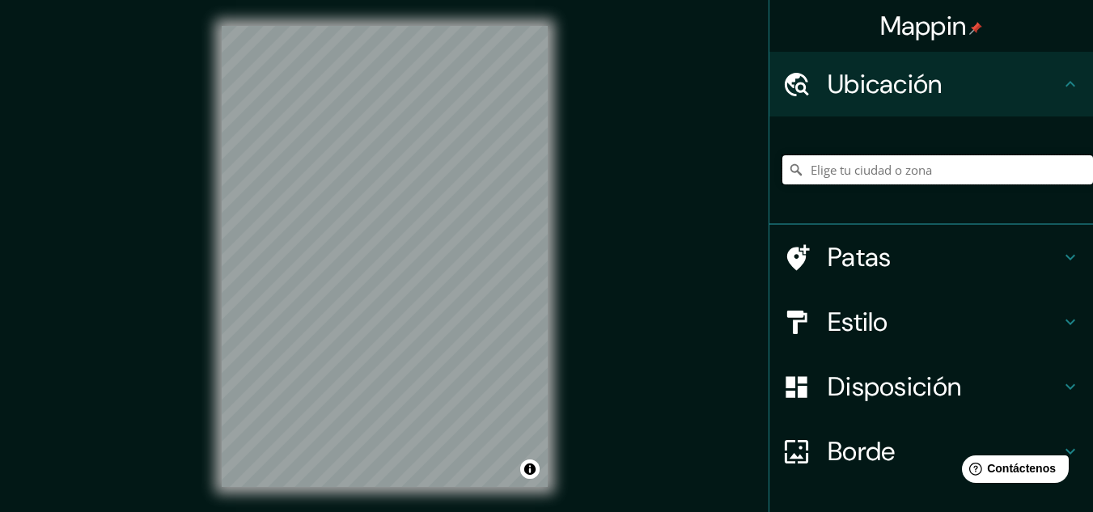
click at [857, 175] on input "Elige tu ciudad o zona" at bounding box center [937, 169] width 311 height 29
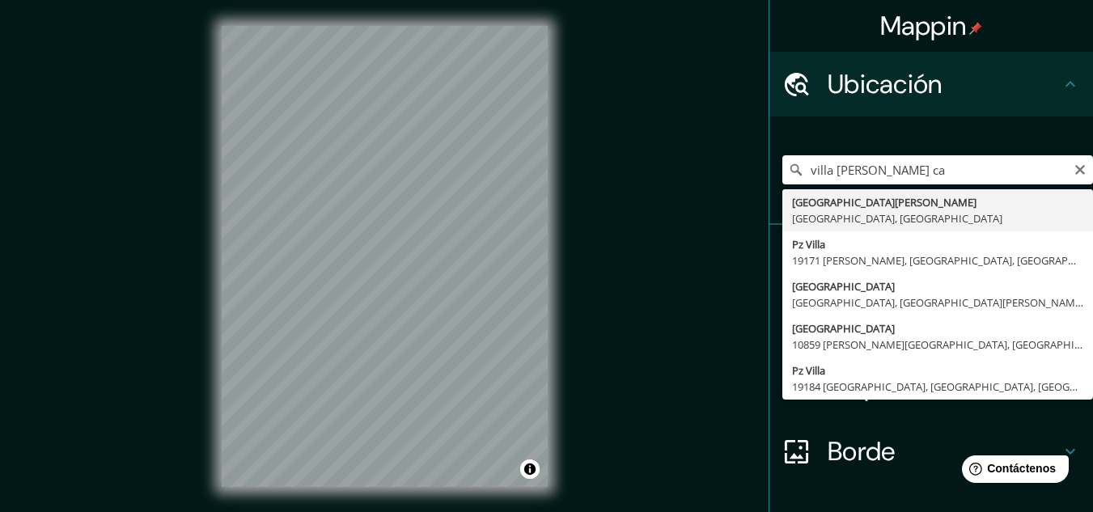
type input "[GEOGRAPHIC_DATA][PERSON_NAME], [GEOGRAPHIC_DATA], [GEOGRAPHIC_DATA]"
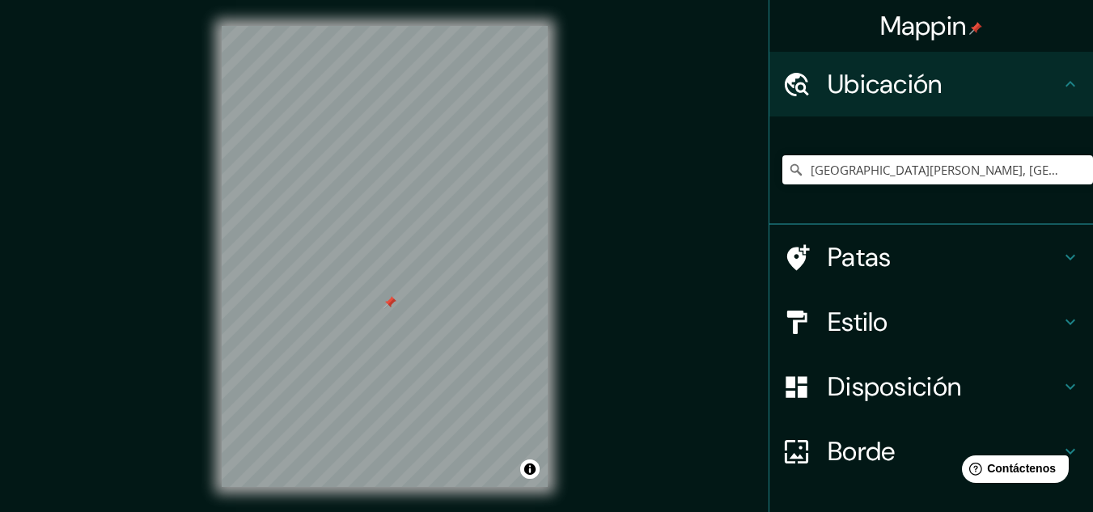
click at [387, 26] on div at bounding box center [385, 26] width 326 height 0
click at [396, 305] on div at bounding box center [393, 302] width 13 height 13
click at [403, 297] on div at bounding box center [402, 298] width 13 height 13
